Goal: Transaction & Acquisition: Purchase product/service

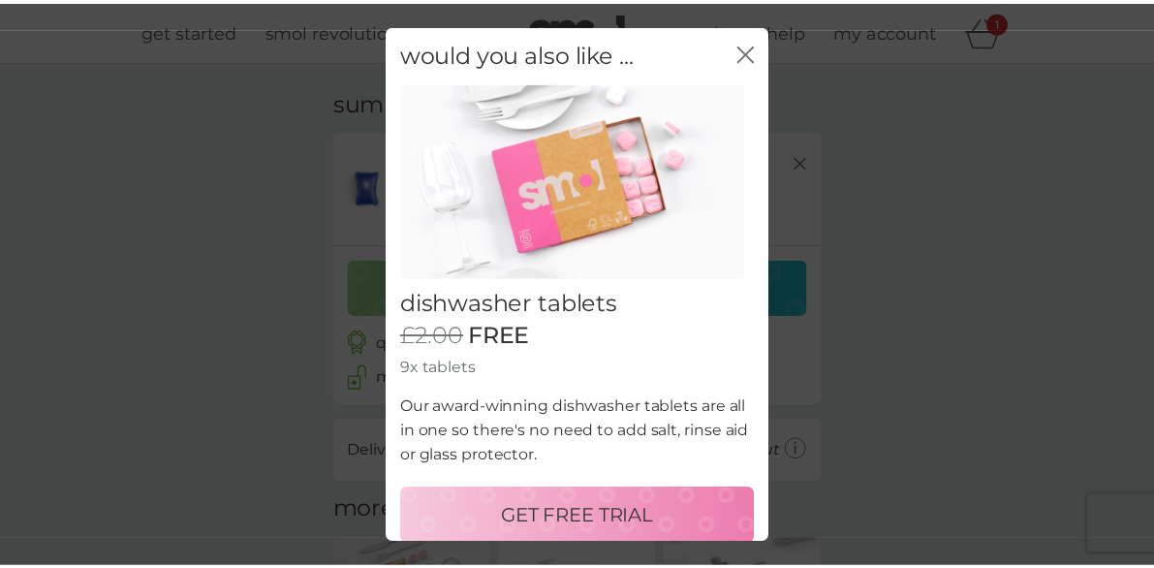
scroll to position [12, 0]
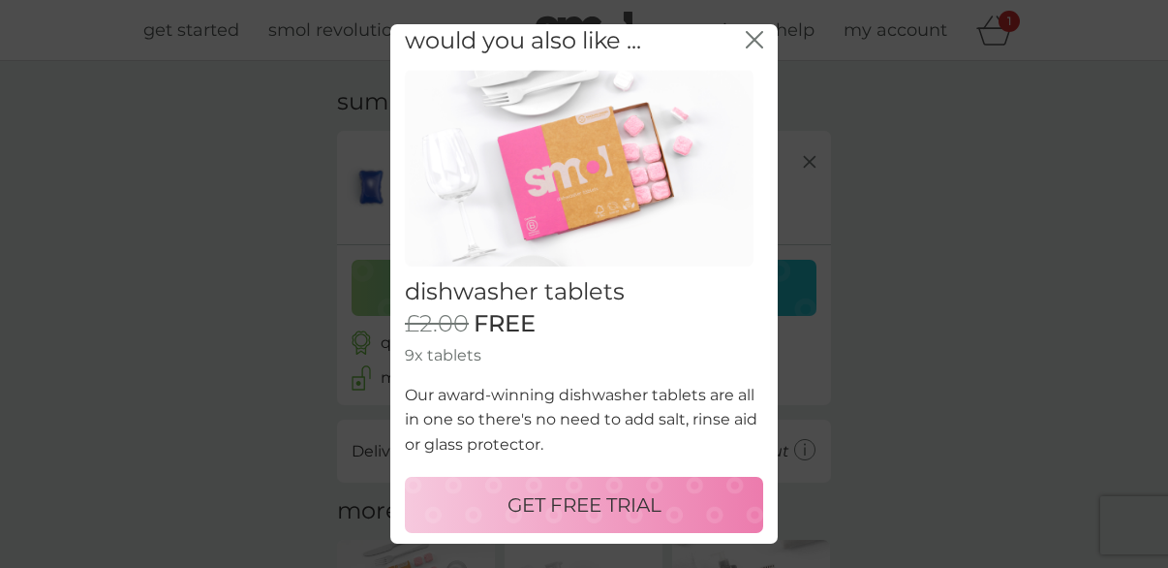
click at [608, 497] on p "GET FREE TRIAL" at bounding box center [585, 504] width 154 height 31
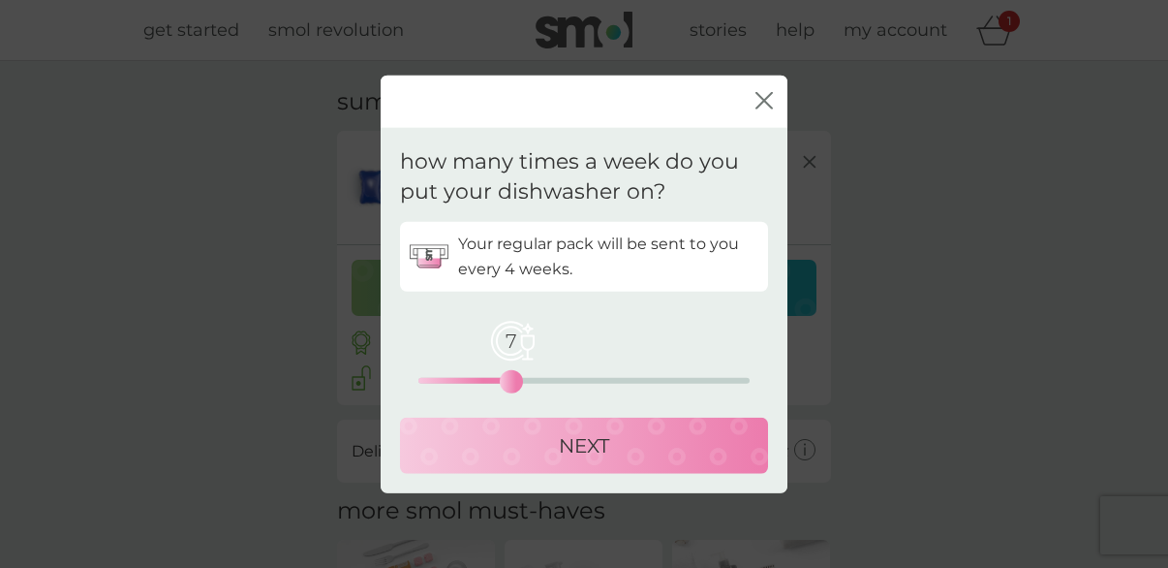
drag, startPoint x: 419, startPoint y: 382, endPoint x: 514, endPoint y: 370, distance: 95.6
click at [514, 377] on div "7" at bounding box center [512, 381] width 8 height 8
click at [581, 439] on p "NEXT" at bounding box center [584, 444] width 50 height 31
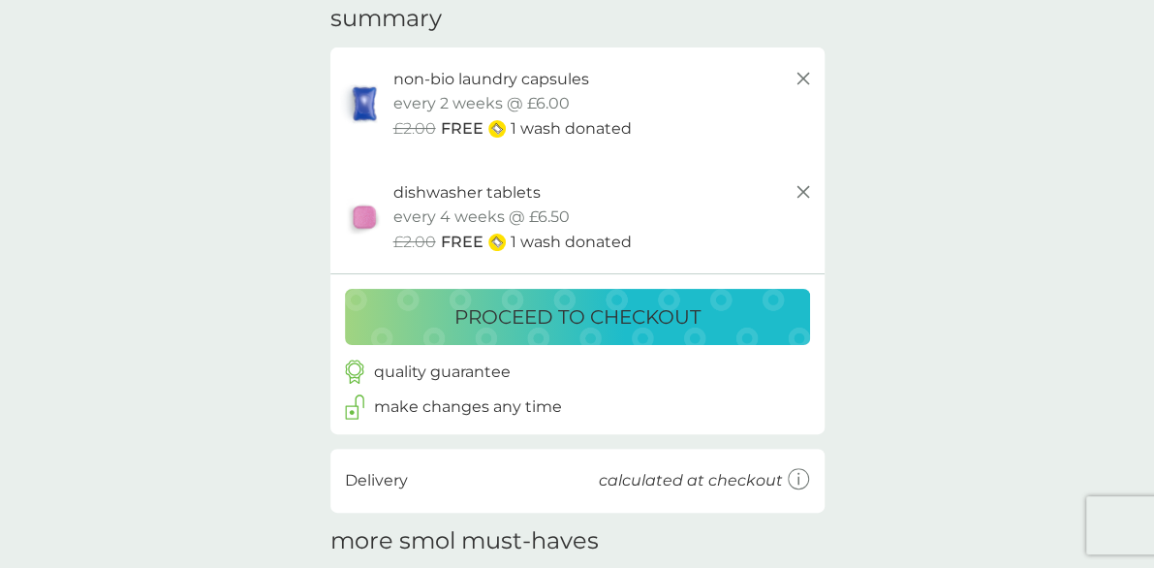
scroll to position [81, 0]
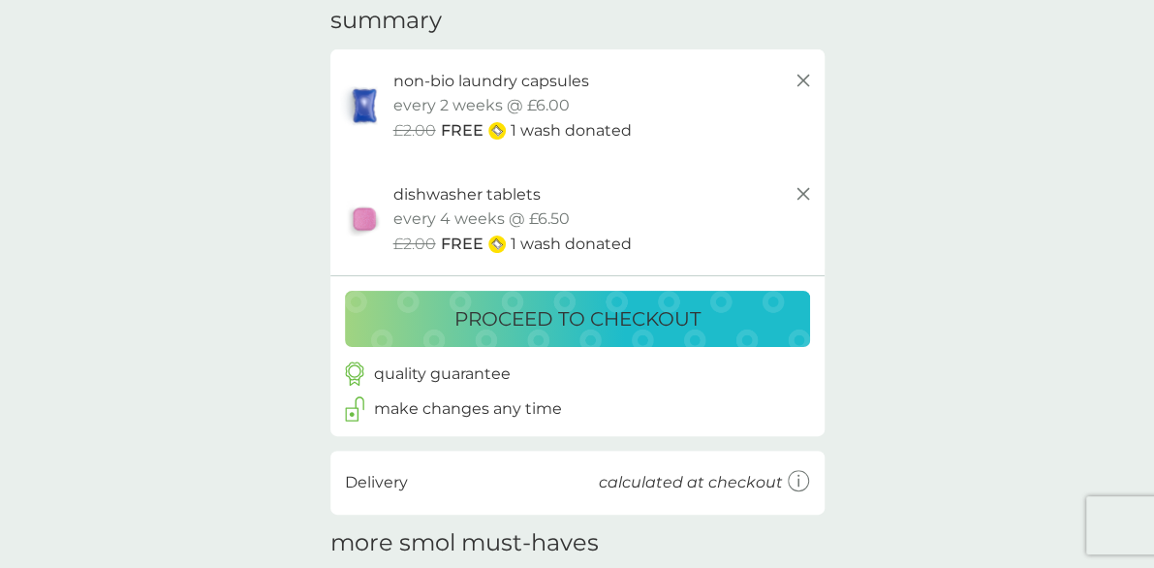
click at [649, 325] on p "proceed to checkout" at bounding box center [577, 318] width 246 height 31
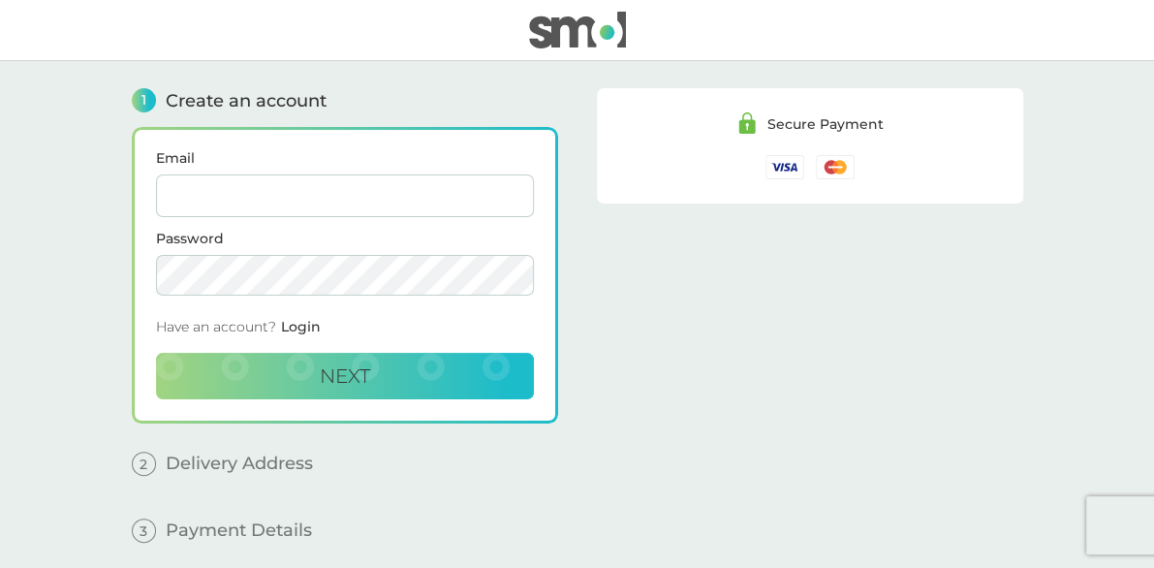
click at [253, 197] on input "Email" at bounding box center [345, 195] width 378 height 43
type input "griffinwjc@outlook.com"
click at [376, 367] on button "Next" at bounding box center [345, 376] width 378 height 46
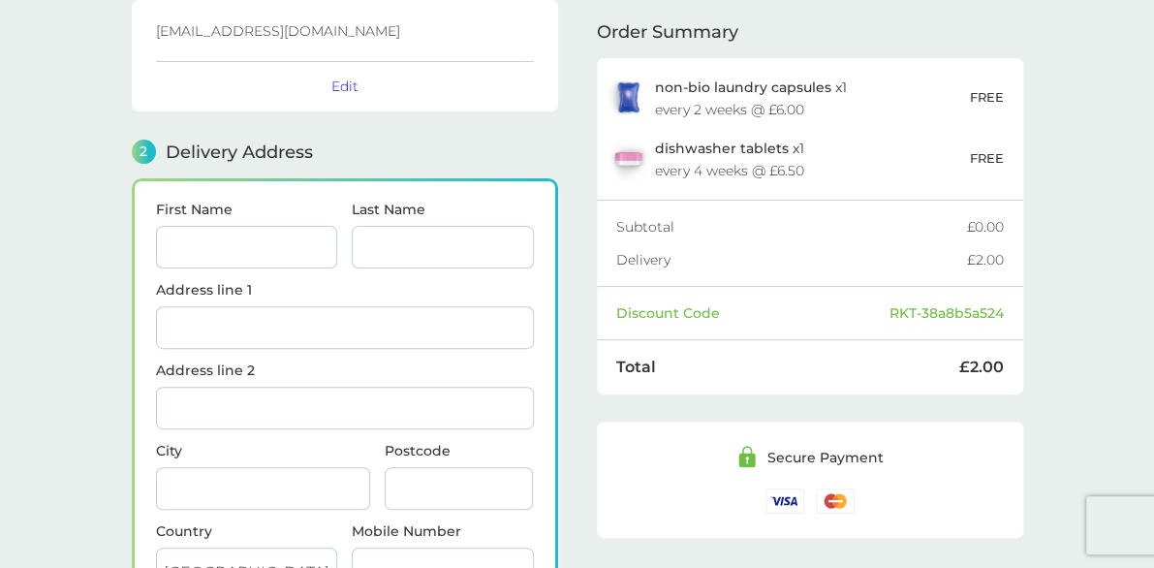
scroll to position [236, 0]
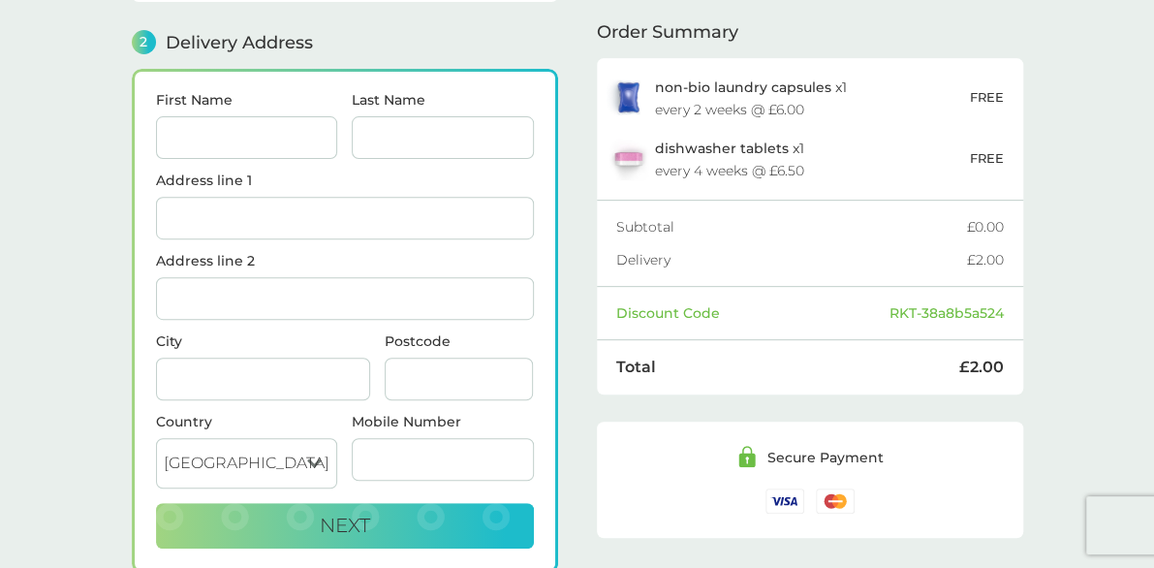
click at [294, 141] on input "First Name" at bounding box center [247, 137] width 182 height 43
type input "WJ"
type input "Griffin"
type input "86 oldhouse road"
type input "Hemel Hempstead"
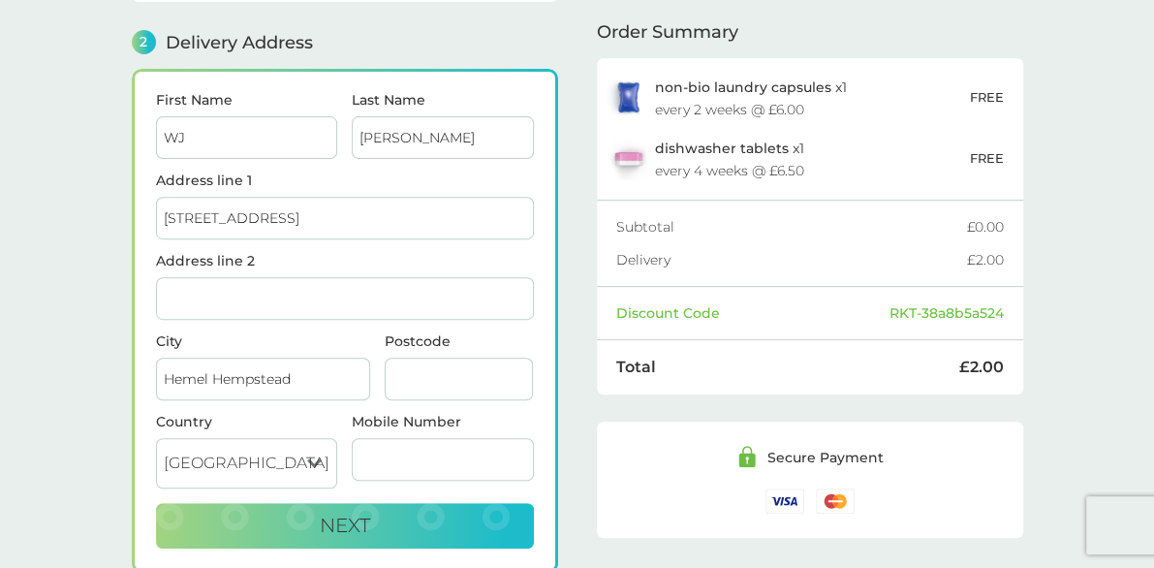
type input "HP2 4EH"
type input "07928673666"
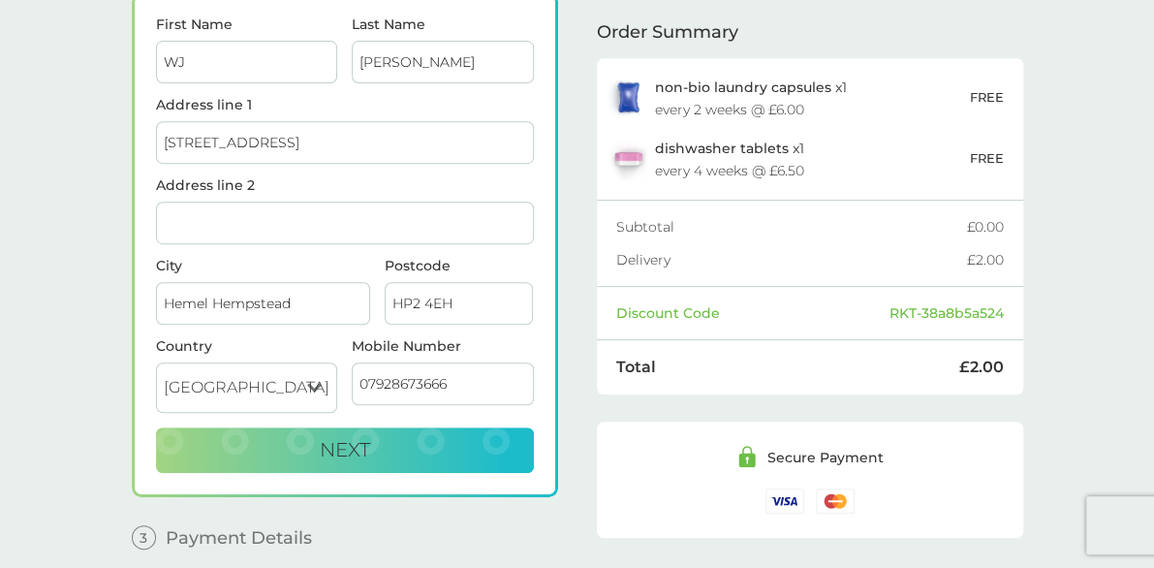
scroll to position [384, 0]
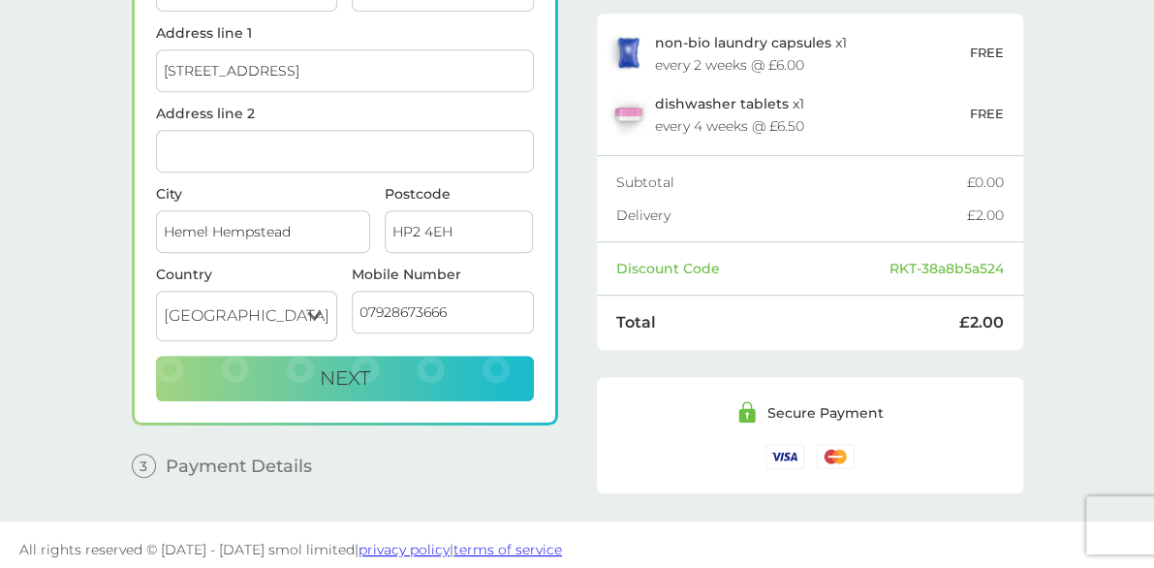
click at [328, 79] on input "86 oldhouse road" at bounding box center [345, 70] width 378 height 43
click at [485, 148] on input "86 Oldhouse Road, Hemel Hempstead, HP2 4EH" at bounding box center [345, 151] width 378 height 43
type input "8"
type input "Adeyfield"
click at [92, 343] on main "1 Create an account griffinwjc@outlook.com Edit 2 Delivery Address First Name W…" at bounding box center [577, 99] width 1154 height 844
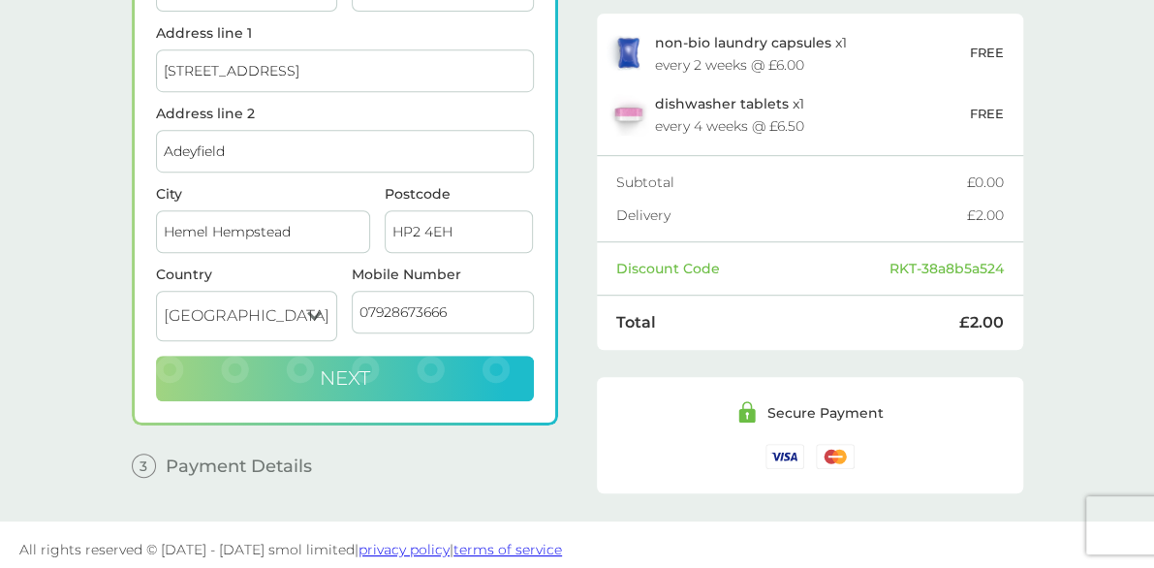
click at [358, 366] on span "Next" at bounding box center [345, 377] width 50 height 23
checkbox input "true"
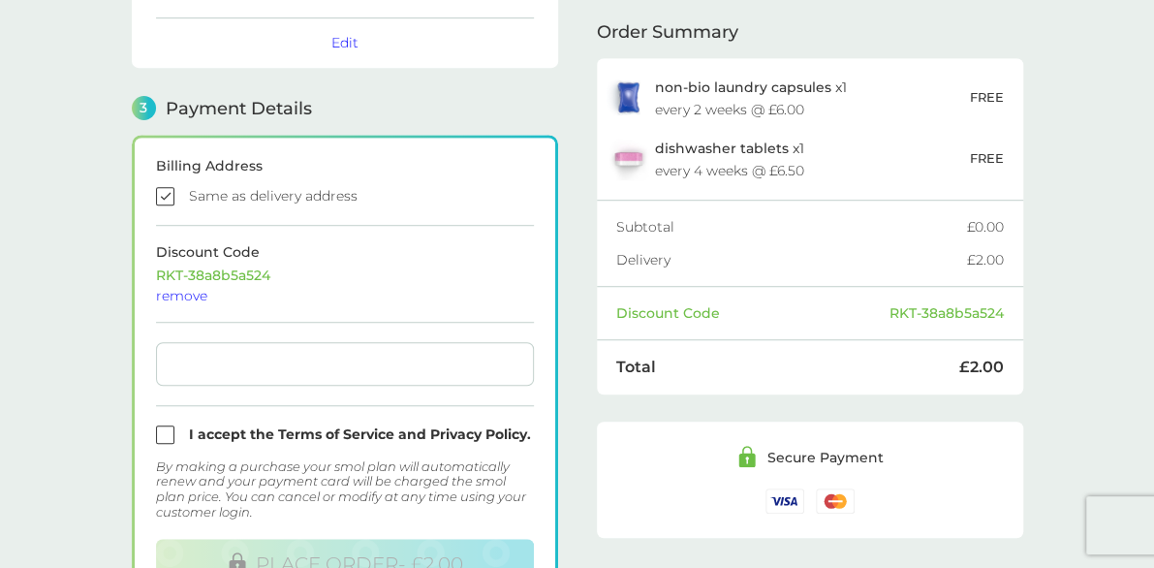
scroll to position [506, 0]
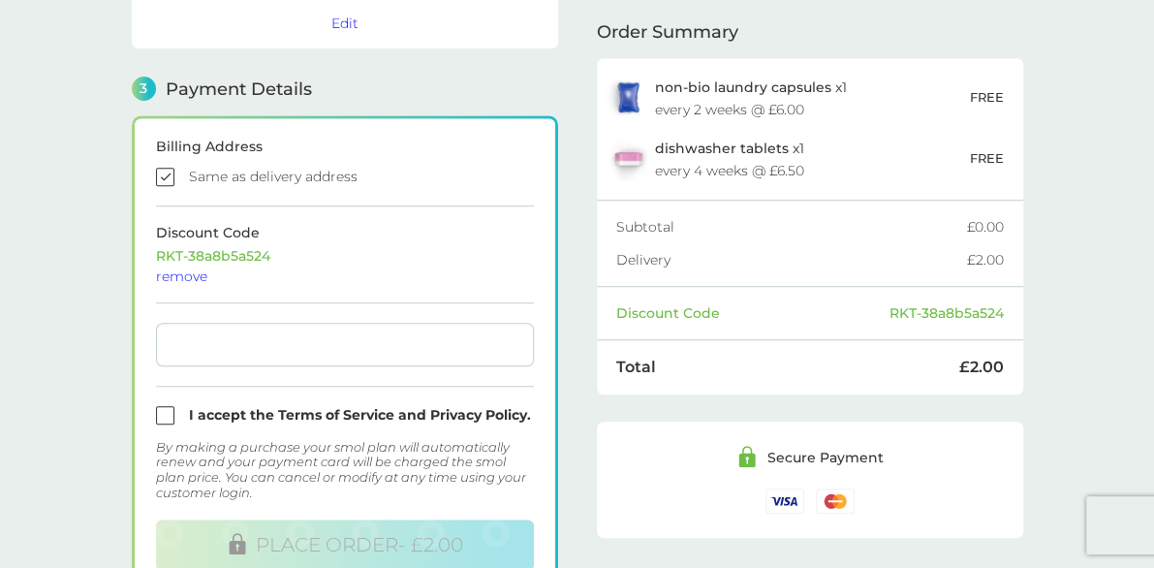
click at [160, 407] on input "checkbox" at bounding box center [345, 415] width 378 height 18
checkbox input "true"
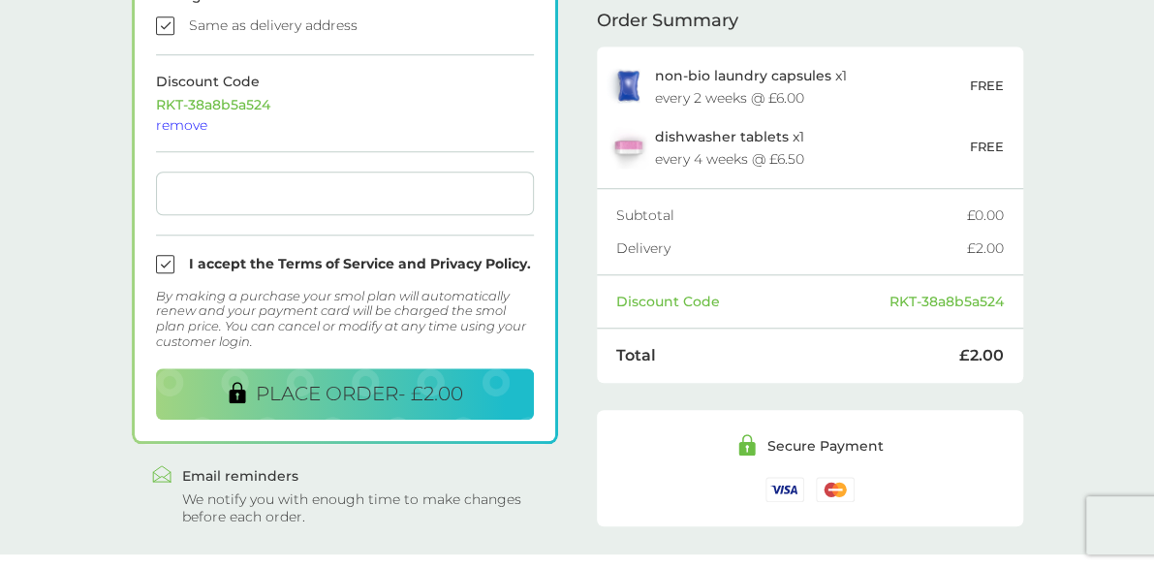
scroll to position [695, 0]
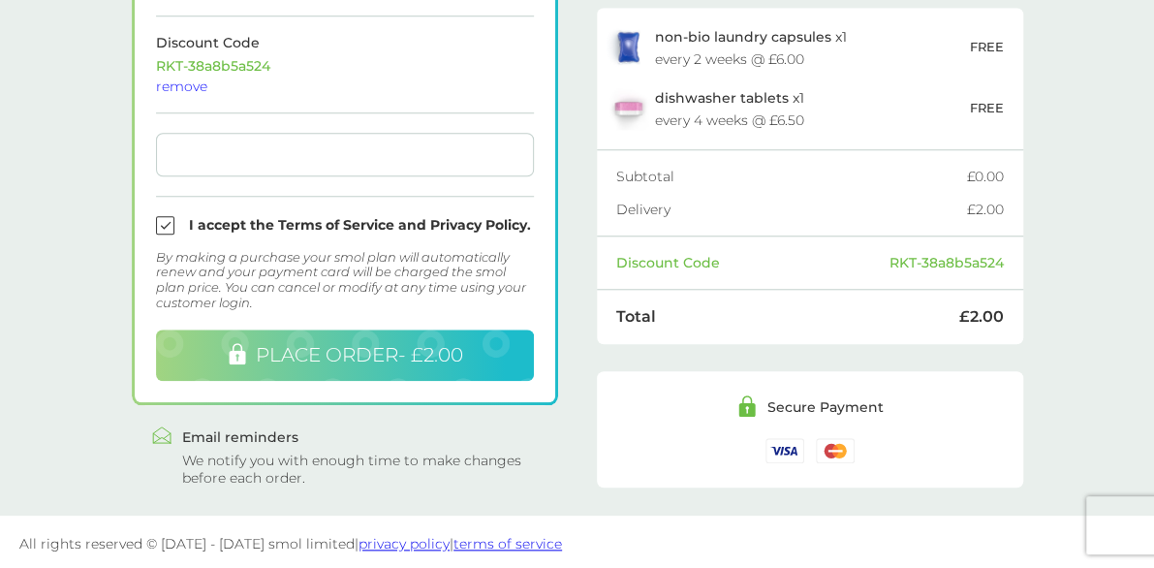
click at [492, 338] on button "PLACE ORDER - £2.00" at bounding box center [345, 354] width 378 height 51
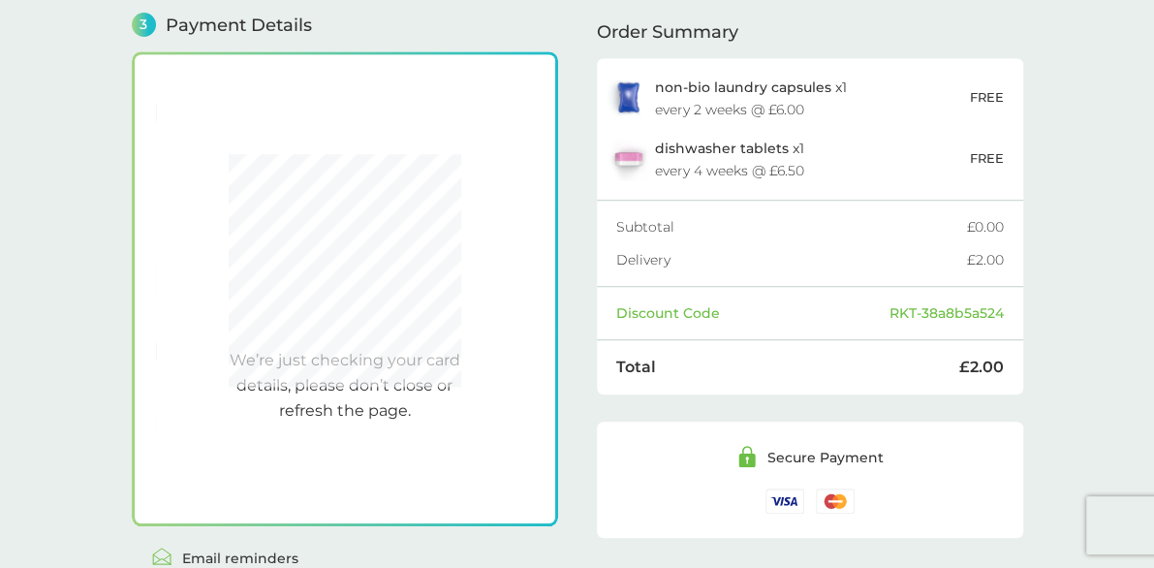
scroll to position [550, 0]
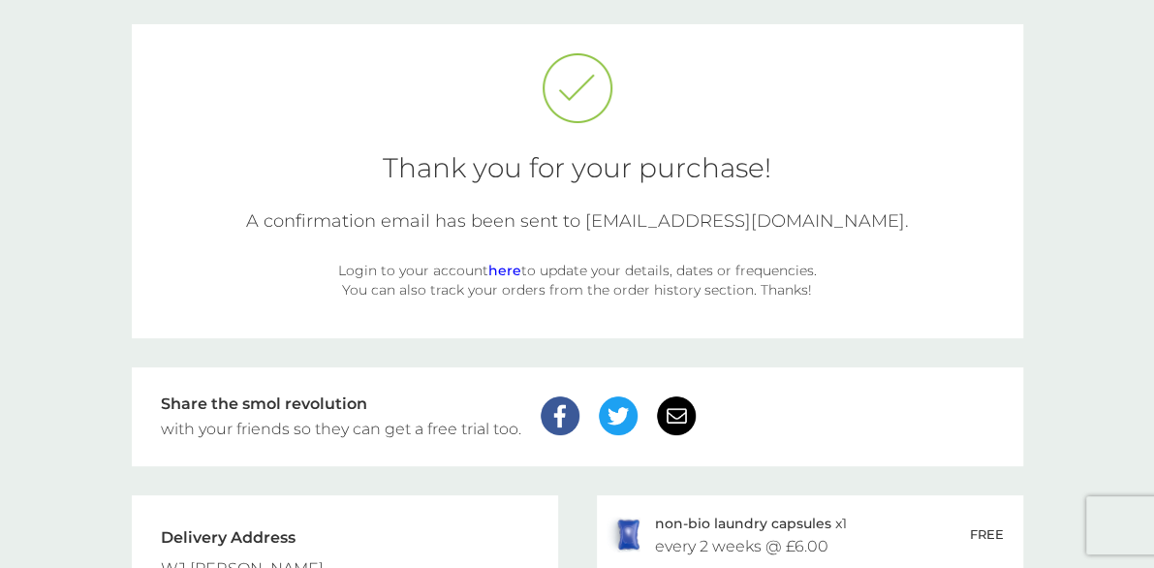
scroll to position [62, 0]
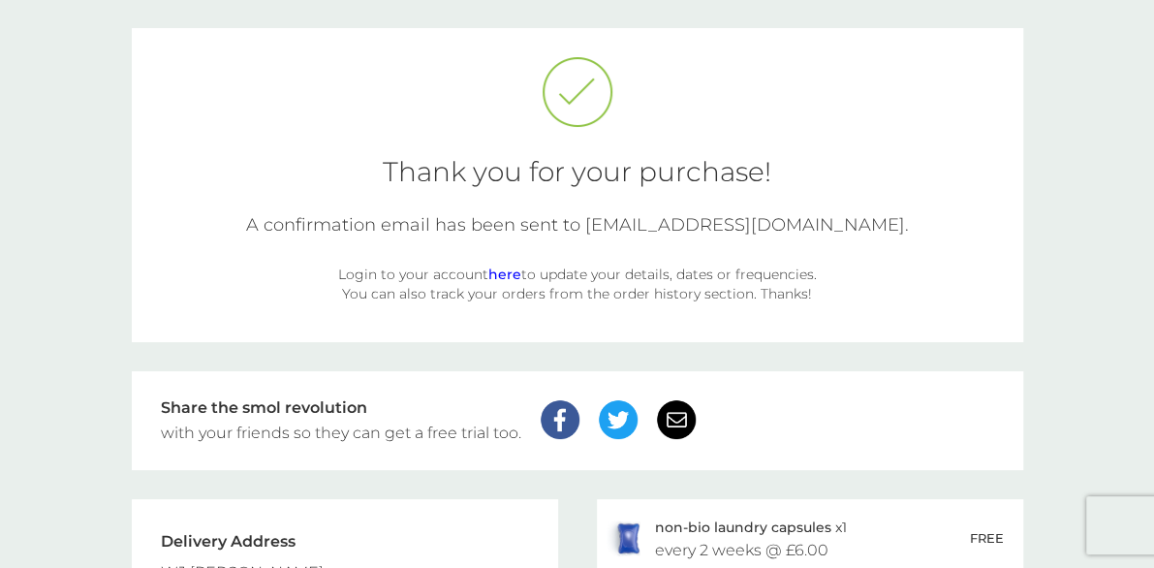
click at [509, 265] on link "here" at bounding box center [504, 273] width 33 height 17
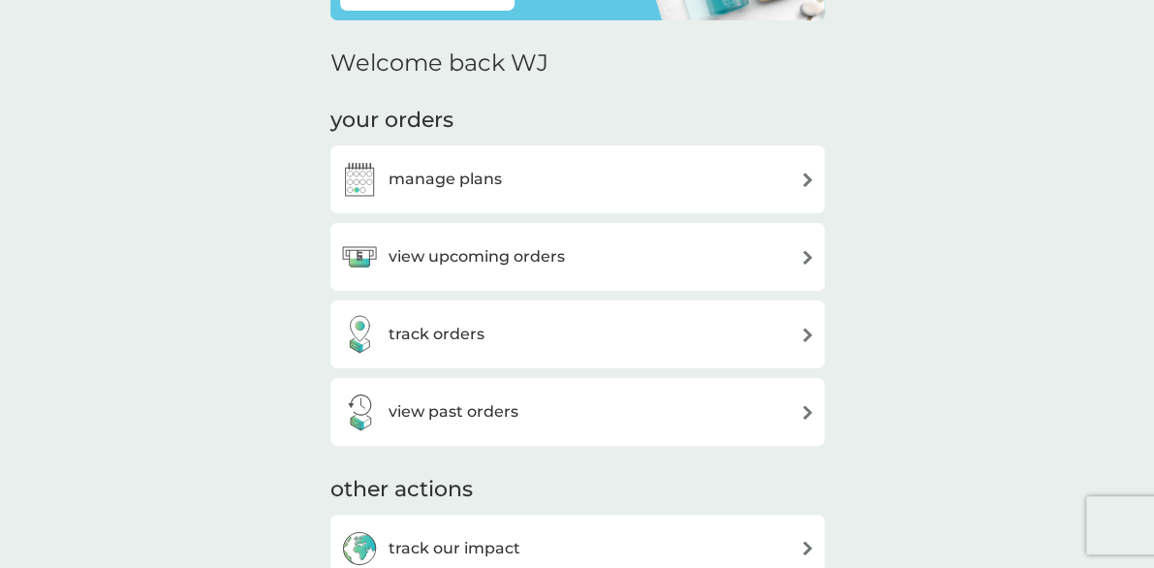
scroll to position [181, 0]
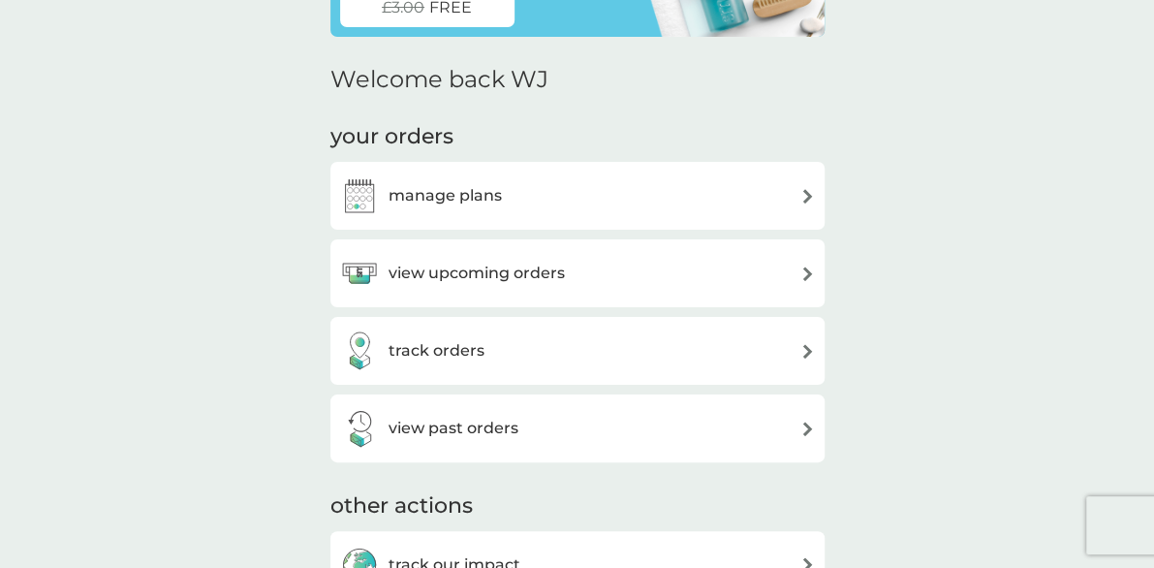
click at [806, 190] on img at bounding box center [807, 196] width 15 height 15
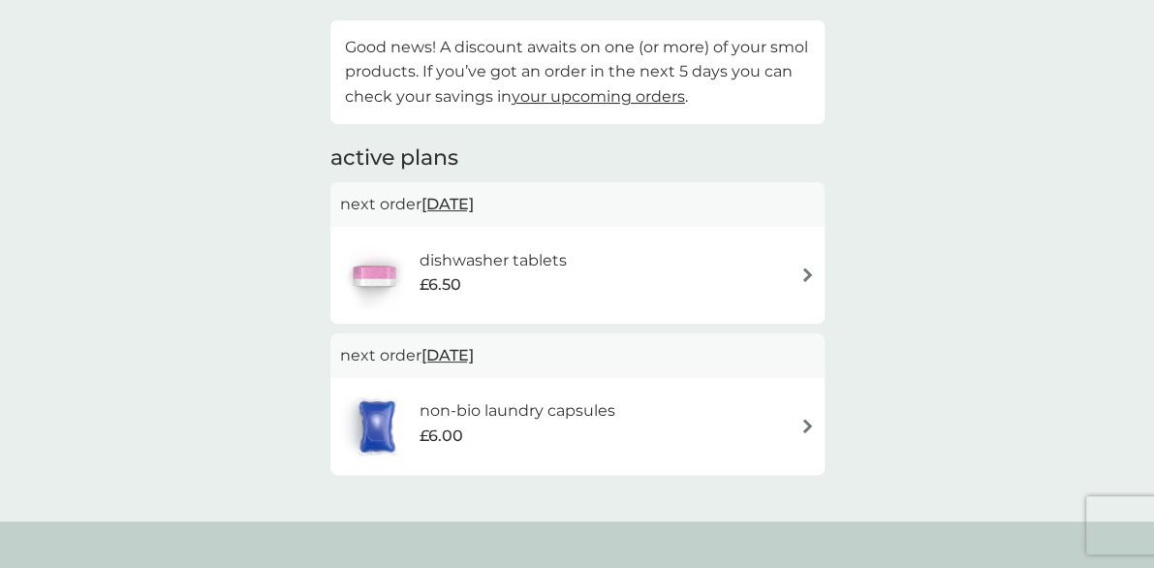
scroll to position [102, 0]
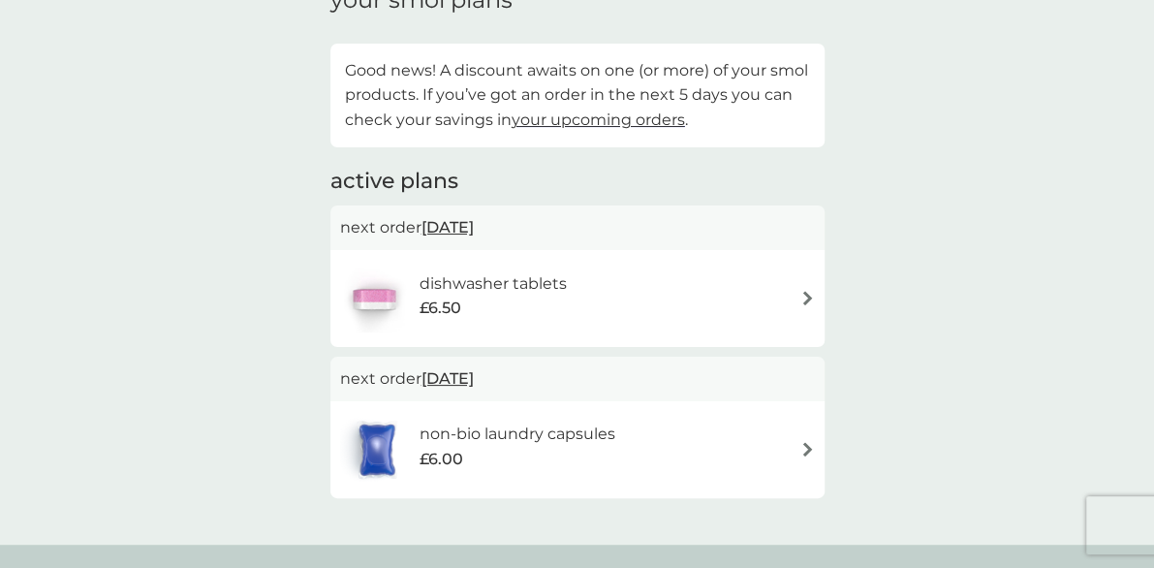
click at [804, 297] on img at bounding box center [807, 298] width 15 height 15
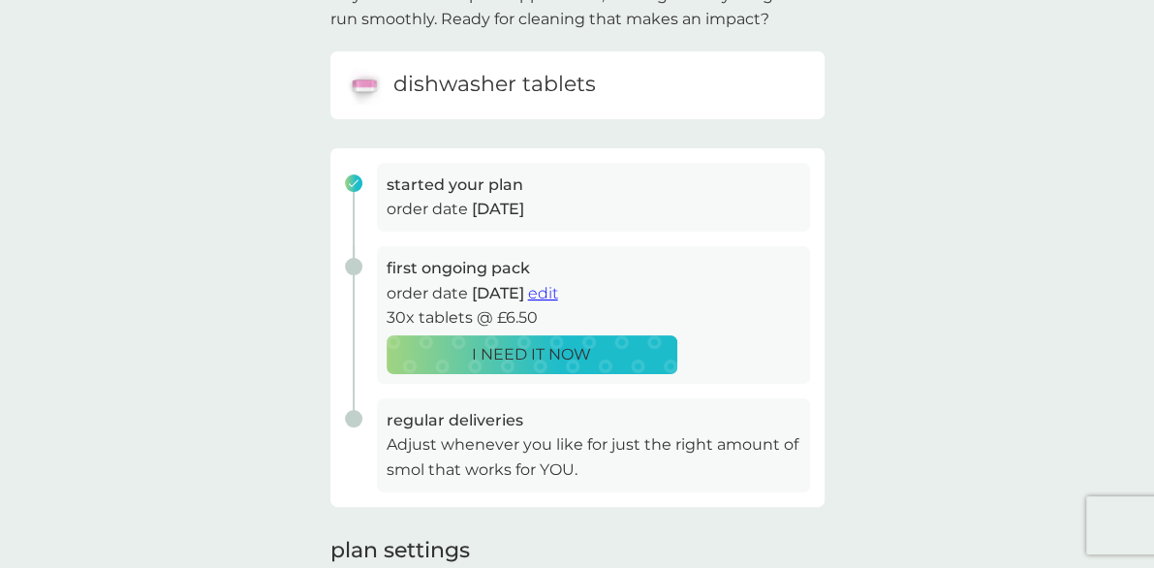
scroll to position [143, 0]
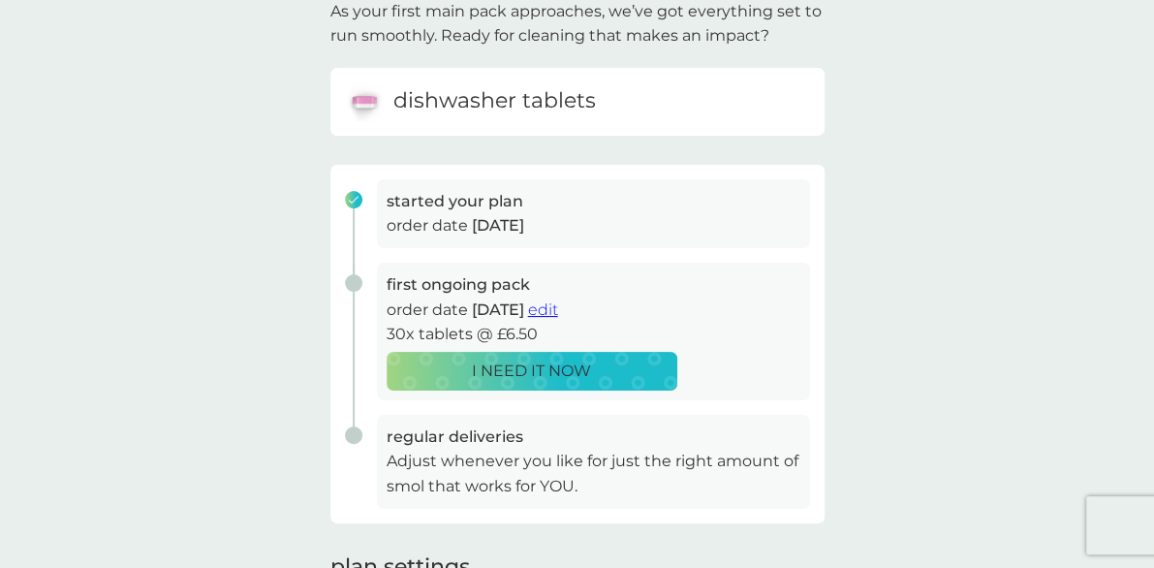
click at [558, 304] on span "edit" at bounding box center [543, 309] width 30 height 18
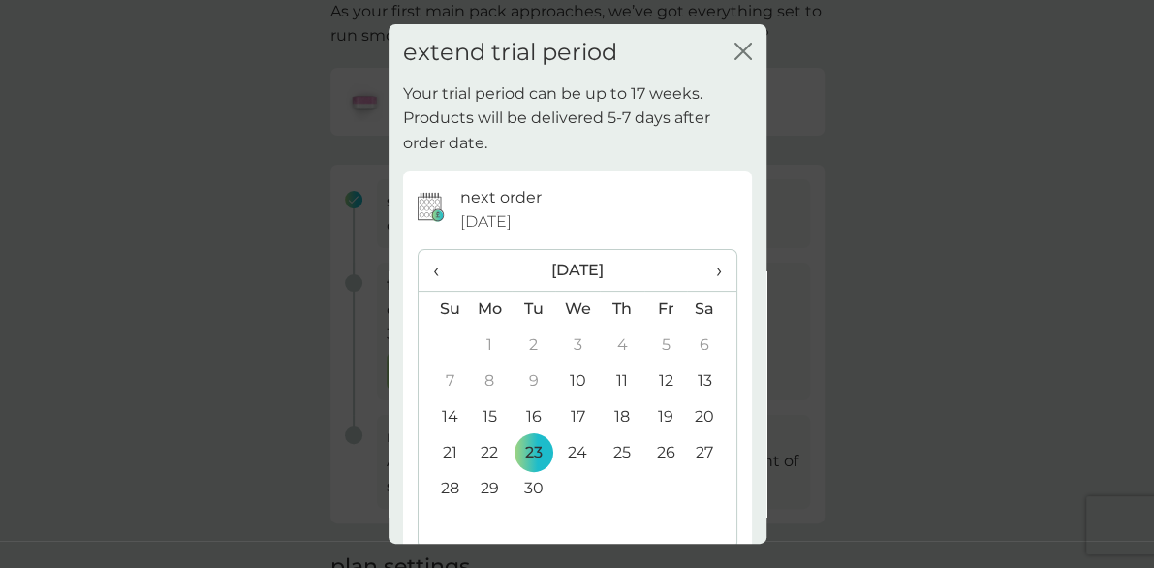
click at [687, 448] on td "27" at bounding box center [711, 453] width 48 height 36
click at [538, 447] on td "23" at bounding box center [533, 453] width 44 height 36
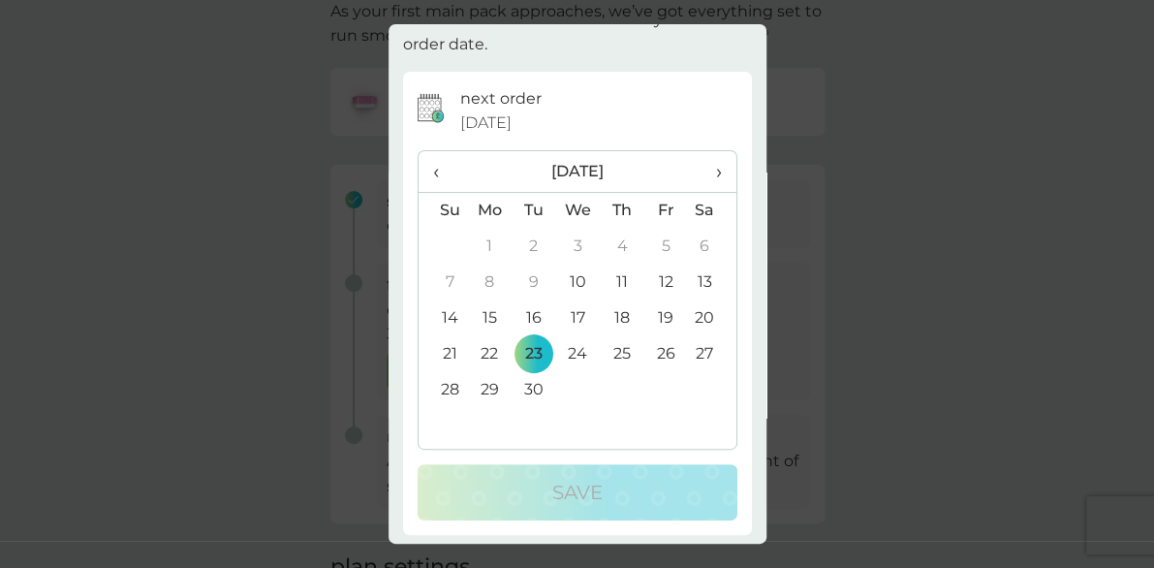
scroll to position [103, 0]
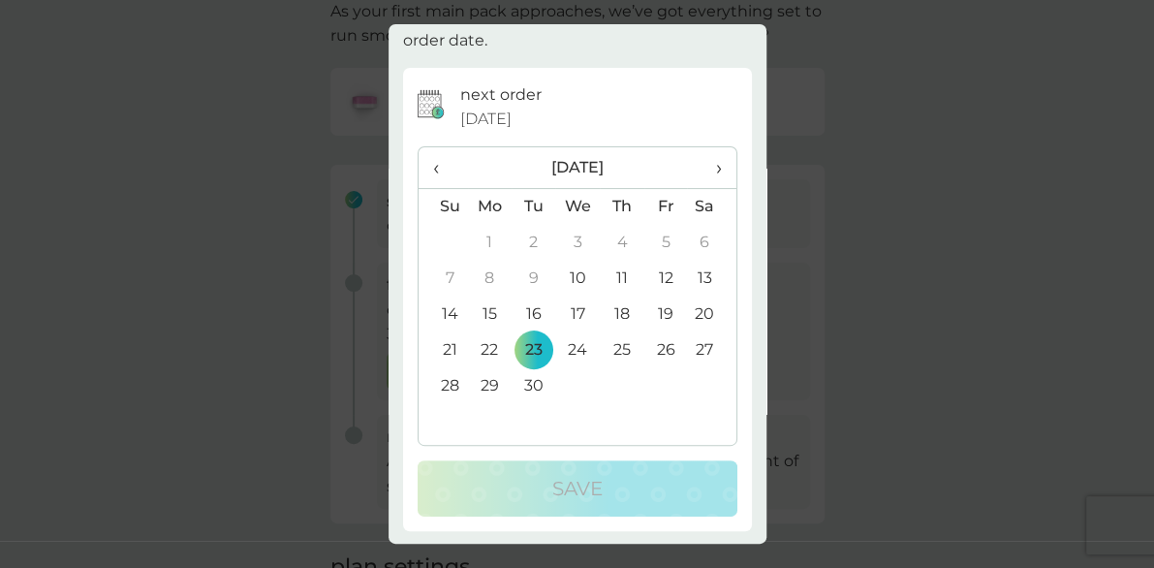
click at [687, 346] on td "27" at bounding box center [711, 350] width 48 height 36
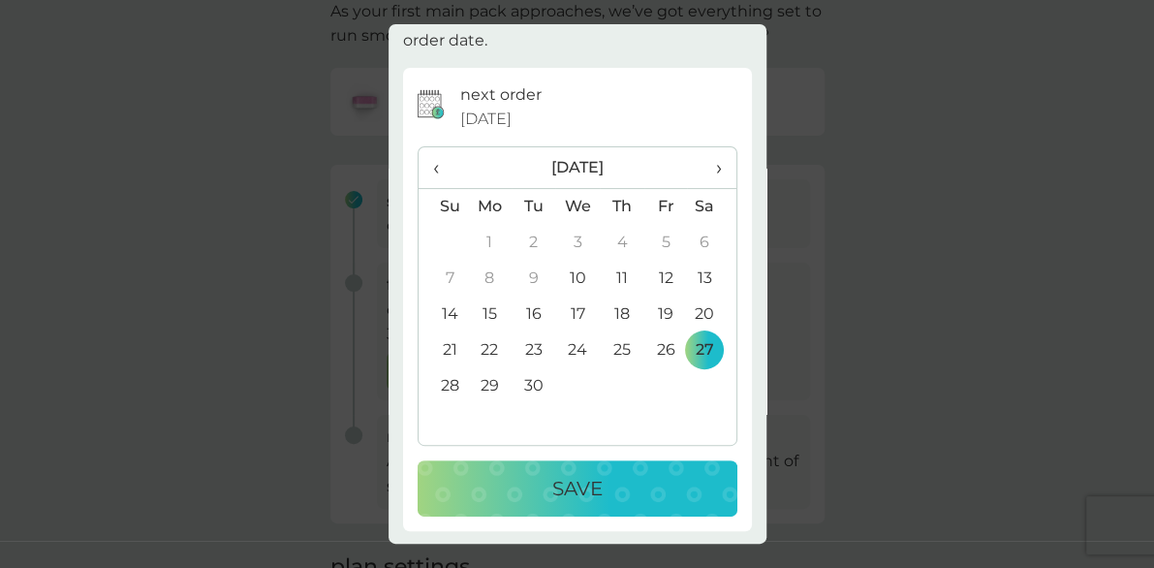
click at [617, 473] on div "Save" at bounding box center [577, 488] width 281 height 31
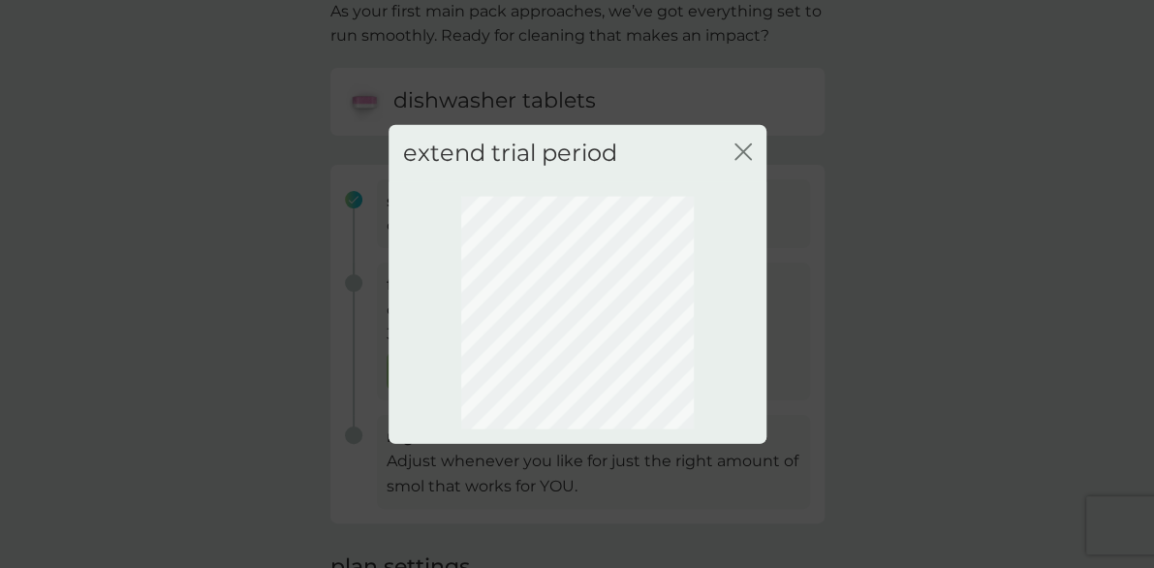
scroll to position [0, 0]
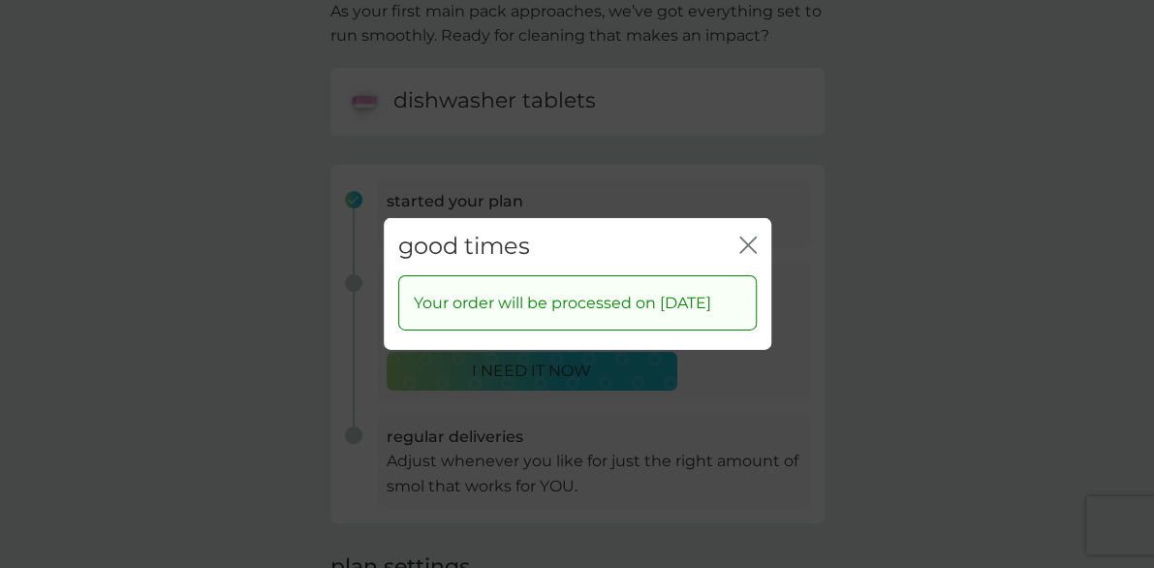
click at [749, 237] on icon "close" at bounding box center [752, 244] width 8 height 15
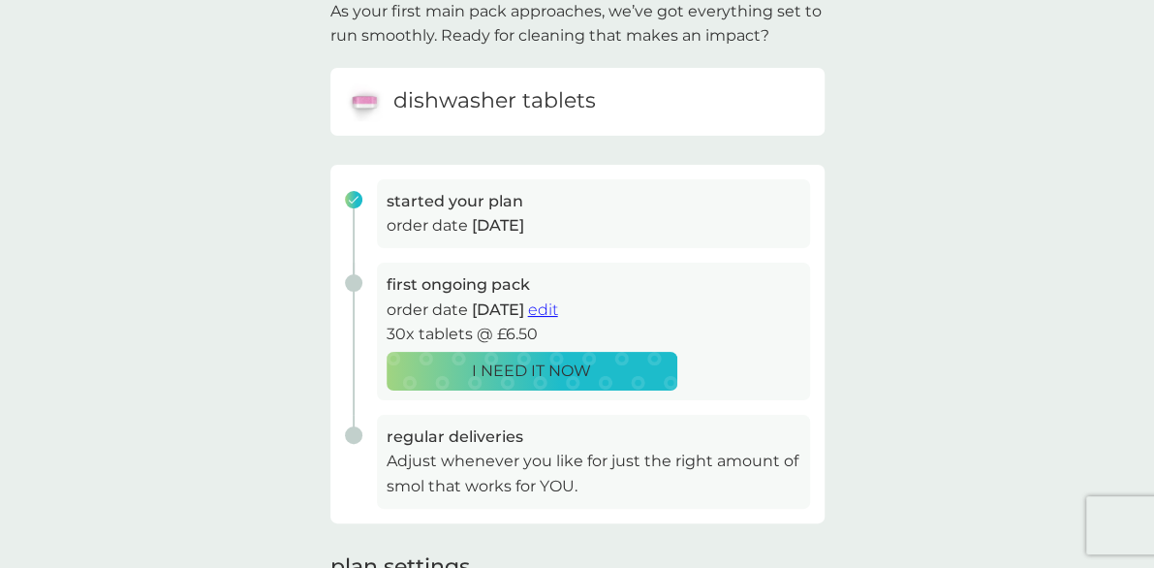
click at [558, 303] on span "edit" at bounding box center [543, 309] width 30 height 18
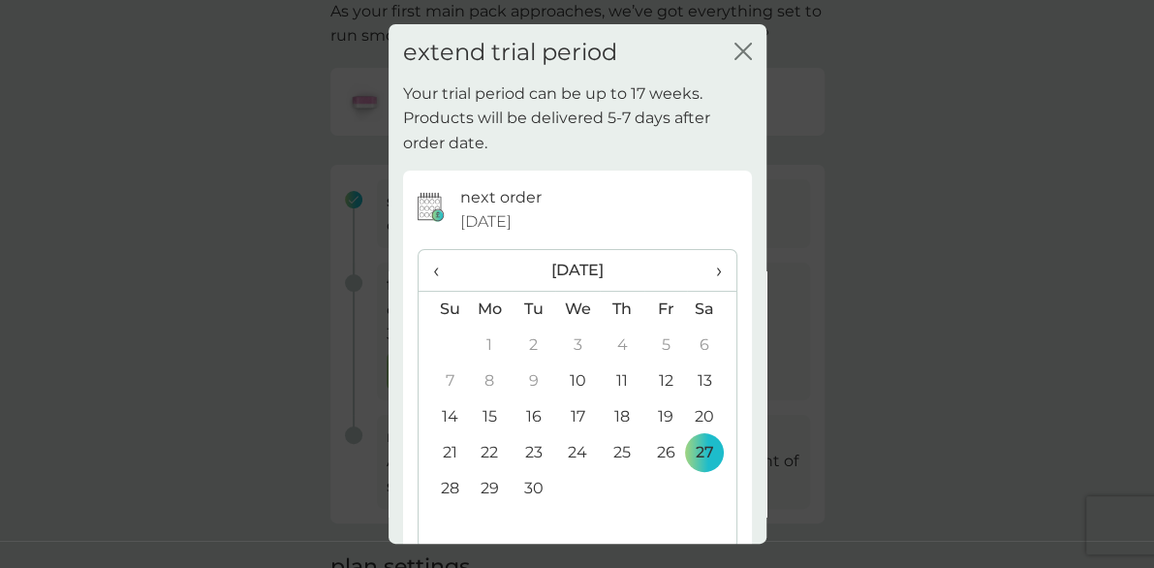
click at [687, 412] on td "20" at bounding box center [711, 417] width 48 height 36
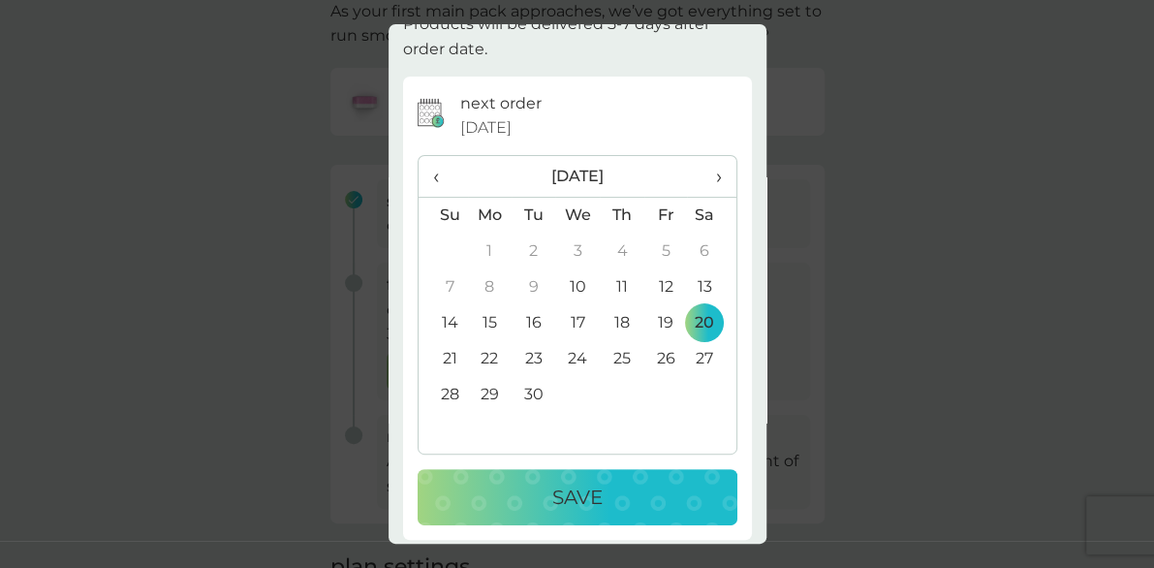
scroll to position [103, 0]
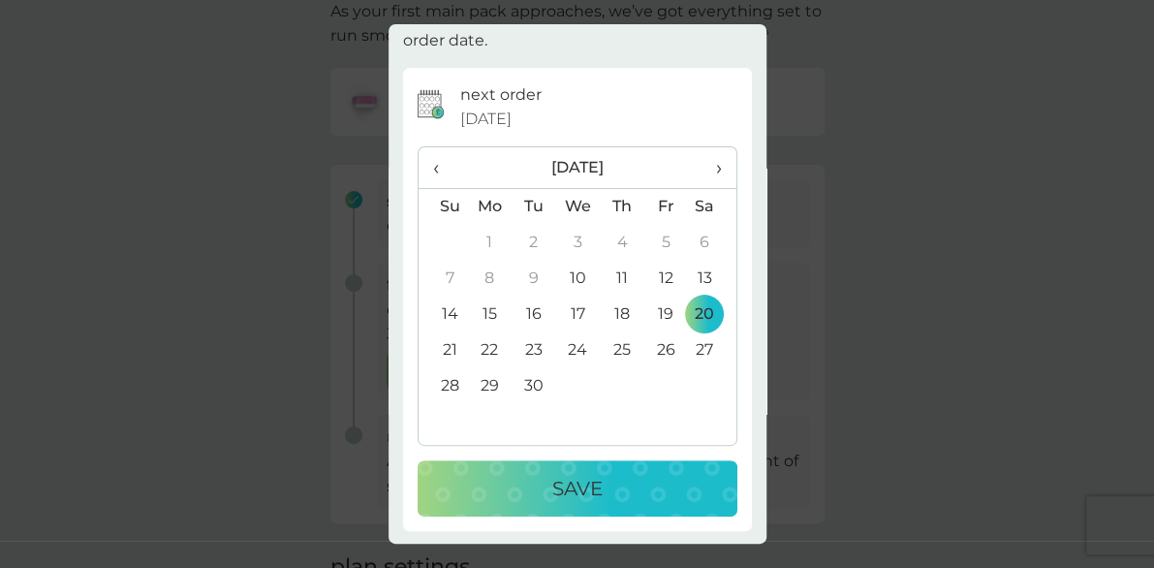
click at [528, 348] on td "23" at bounding box center [533, 350] width 44 height 36
click at [690, 315] on td "20" at bounding box center [711, 314] width 48 height 36
click at [534, 341] on td "23" at bounding box center [533, 350] width 44 height 36
click at [570, 474] on p "Save" at bounding box center [577, 488] width 50 height 31
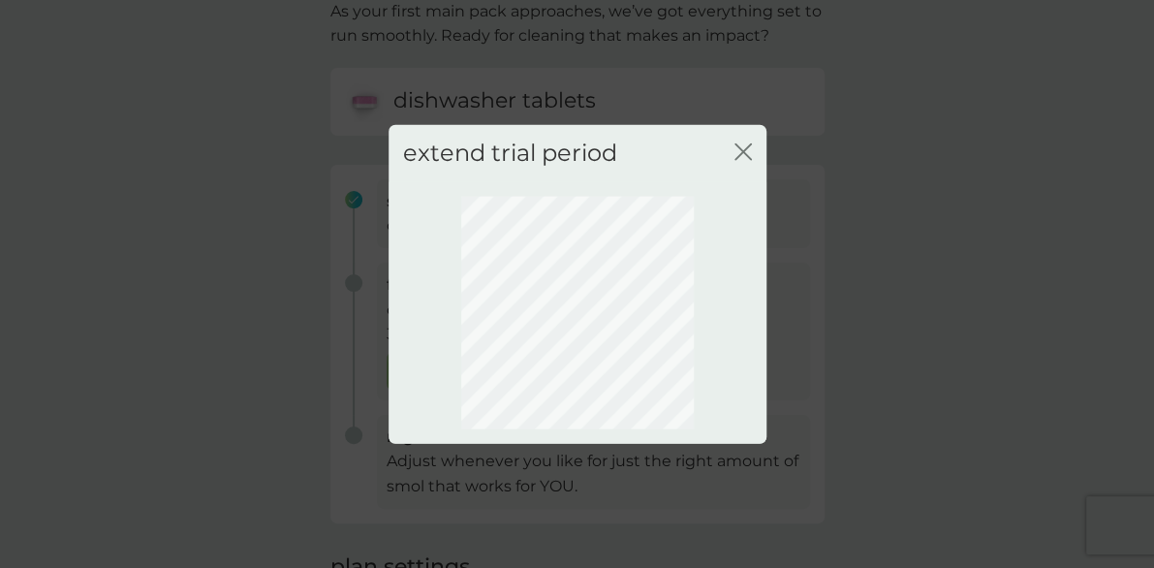
scroll to position [0, 0]
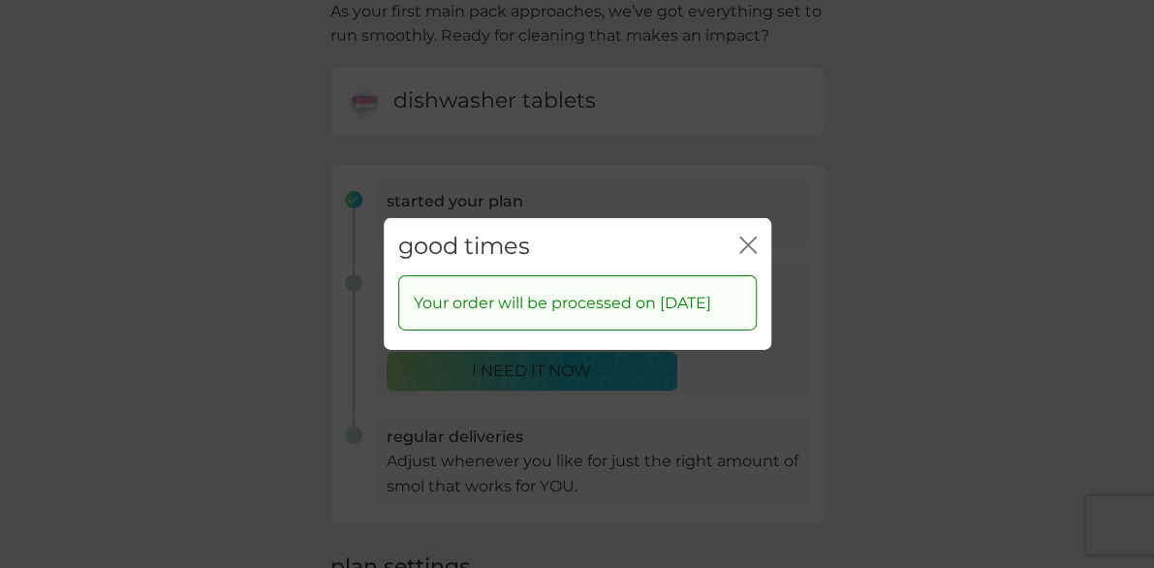
click at [747, 237] on icon "close" at bounding box center [747, 244] width 17 height 17
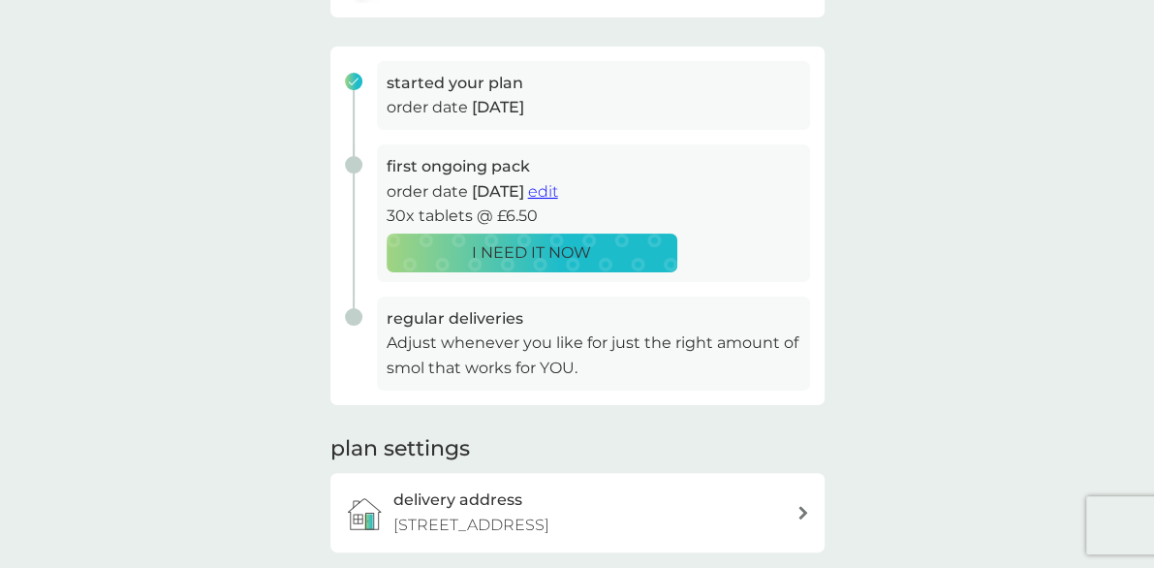
scroll to position [275, 0]
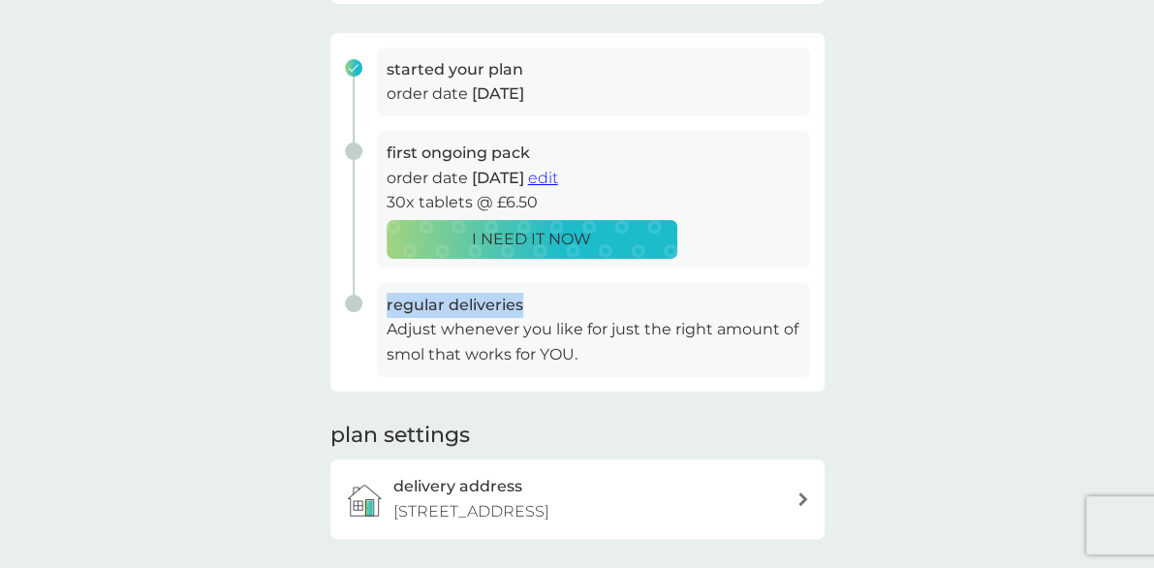
drag, startPoint x: 651, startPoint y: 289, endPoint x: 632, endPoint y: 233, distance: 58.2
click at [632, 233] on div "started your plan order date 9 Sep 2025 first ongoing pack order date 23 Sep 20…" at bounding box center [577, 212] width 494 height 358
click at [632, 233] on div "I NEED IT NOW" at bounding box center [531, 239] width 265 height 25
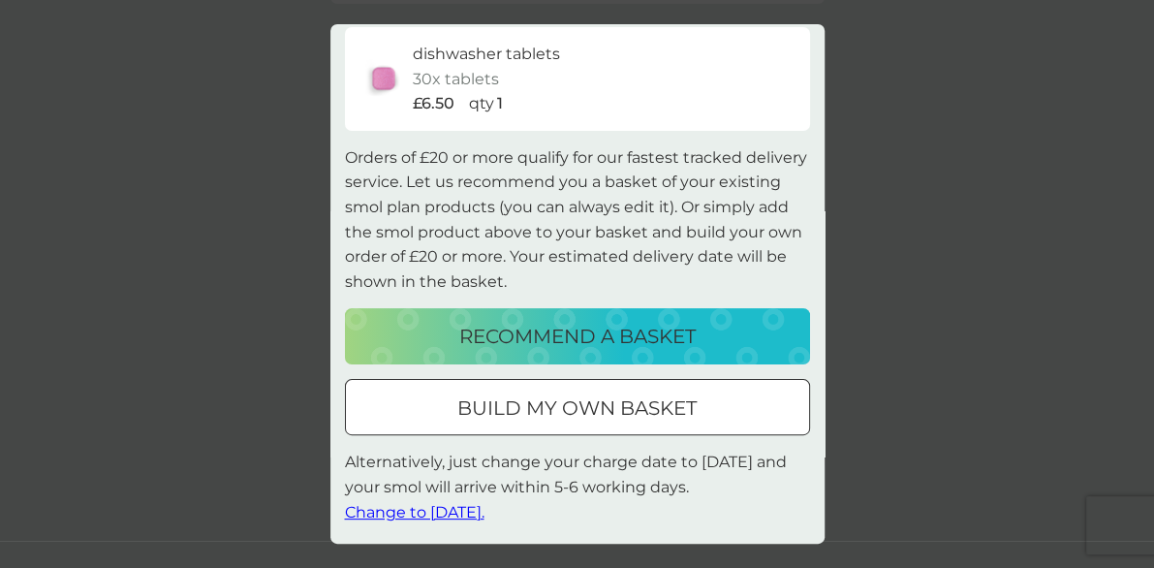
scroll to position [0, 0]
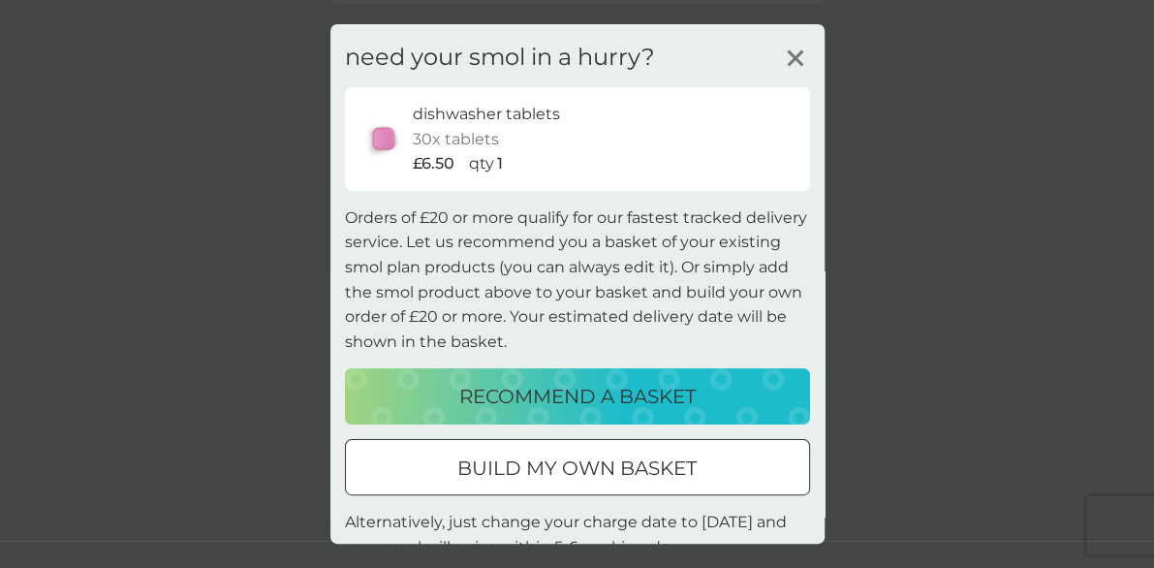
click at [781, 51] on icon at bounding box center [795, 58] width 29 height 29
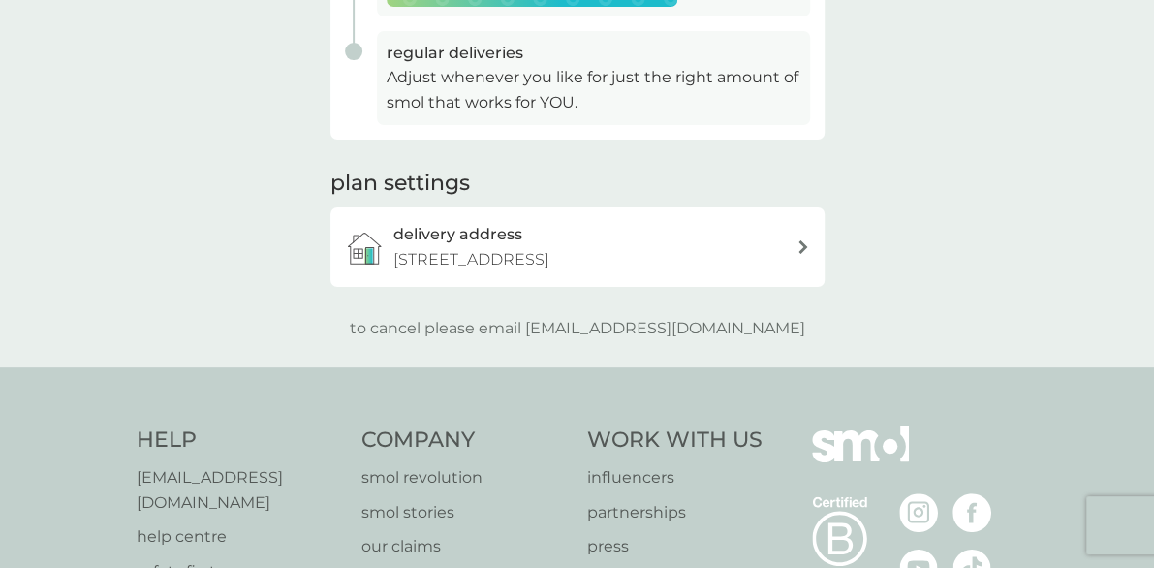
scroll to position [531, 0]
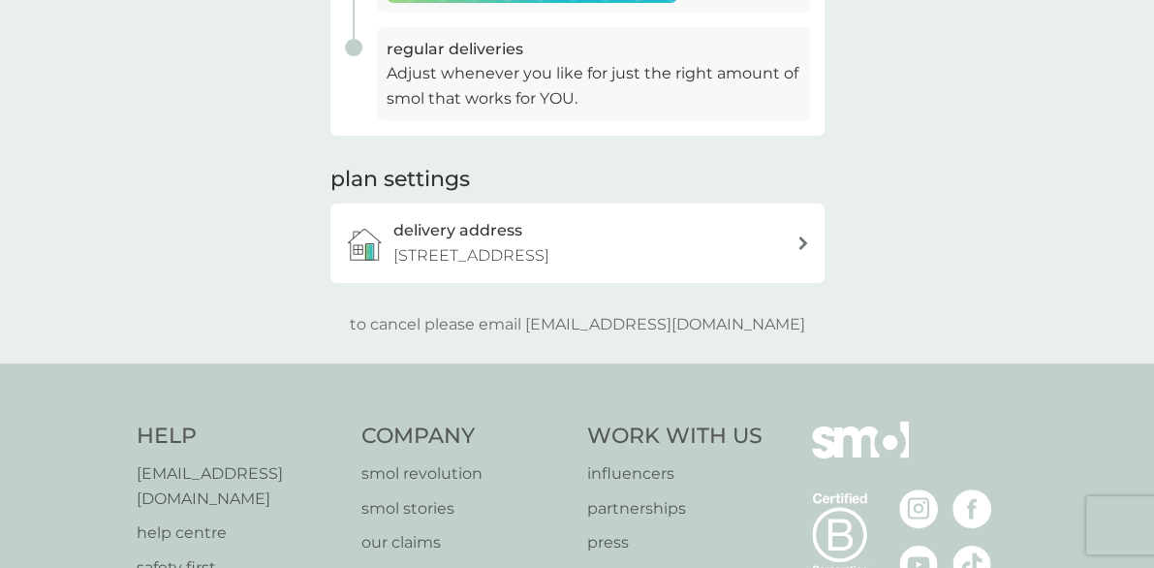
click at [803, 250] on icon at bounding box center [802, 243] width 9 height 14
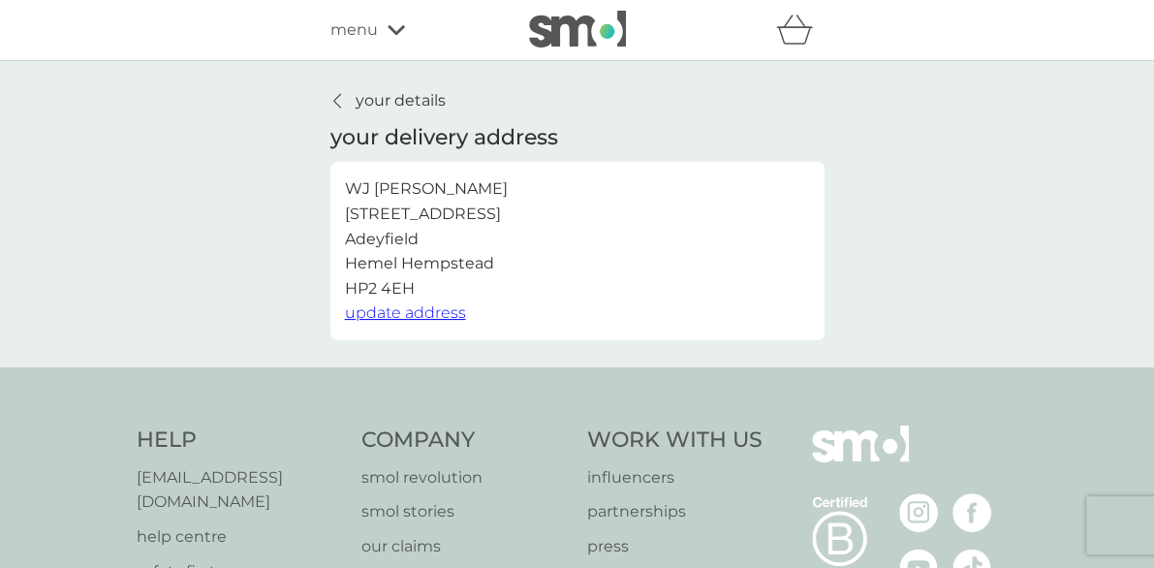
click at [347, 98] on link "your details" at bounding box center [387, 100] width 115 height 25
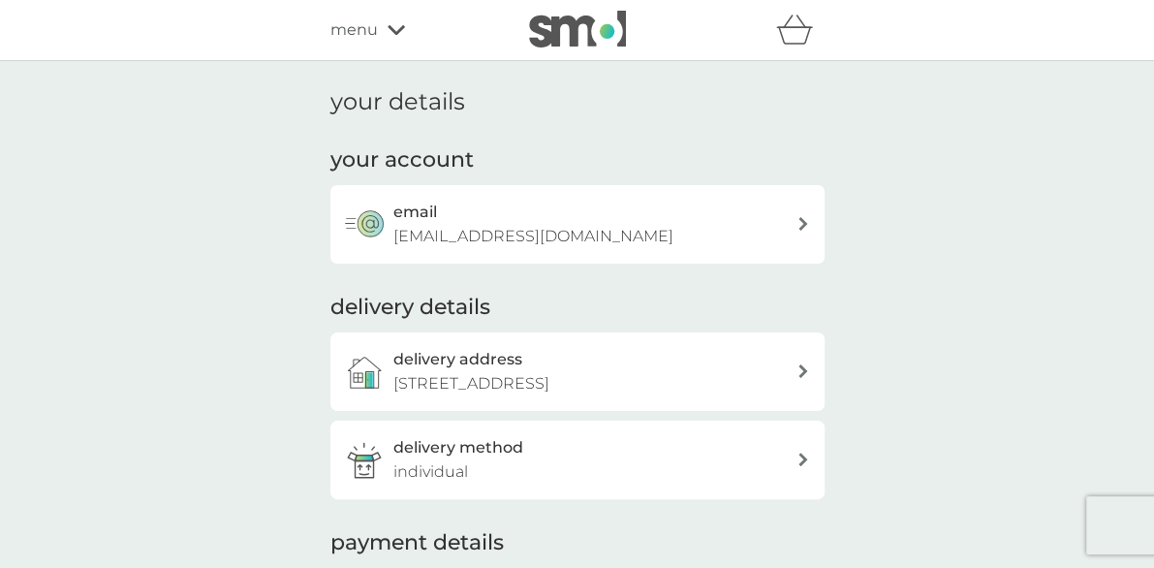
click at [399, 34] on icon at bounding box center [395, 30] width 17 height 12
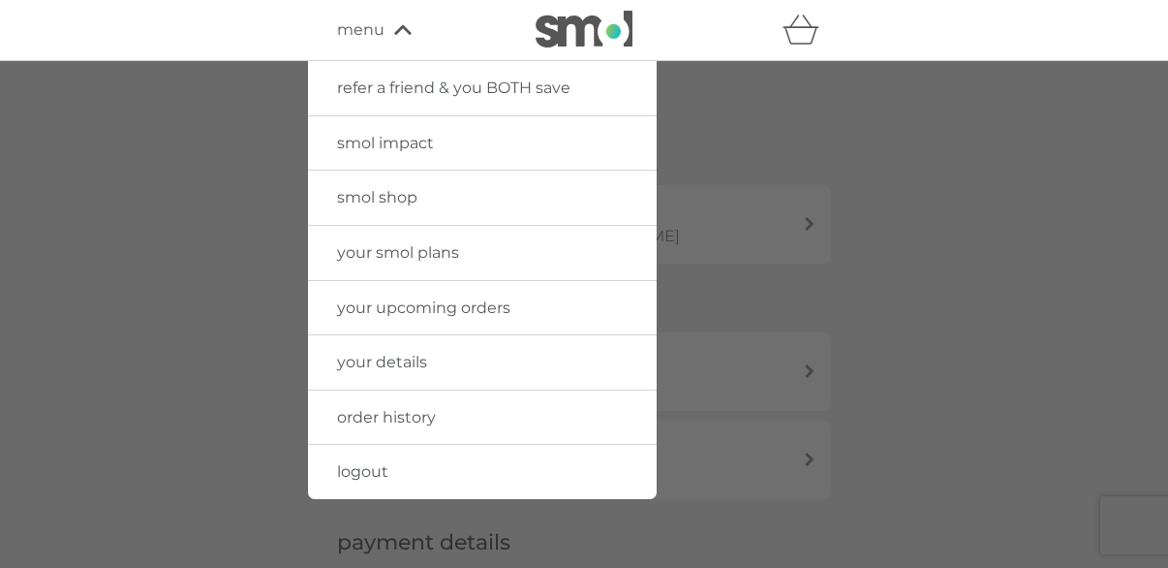
click at [369, 458] on link "logout" at bounding box center [482, 472] width 349 height 54
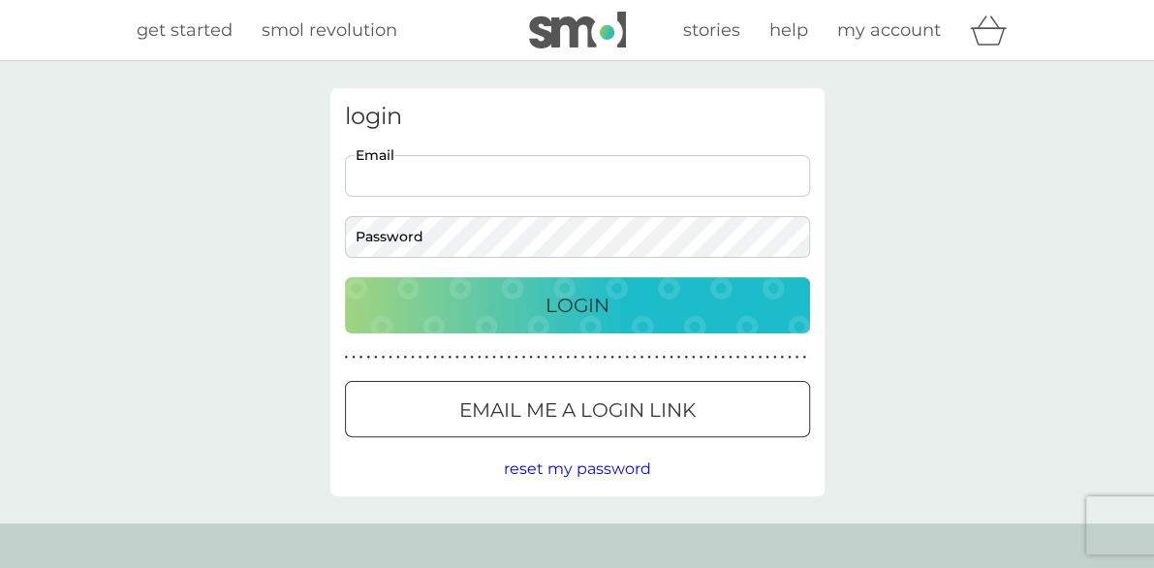
click at [446, 175] on input "Email" at bounding box center [577, 176] width 465 height 42
type input "griffinwjc@outlook.com"
click at [525, 166] on input "griffinwjc@outlook.com" at bounding box center [577, 176] width 465 height 42
click at [273, 274] on div "login griffinwjc@outlook.com Email Password Login ● ● ● ● ● ● ● ● ● ● ● ● ● ● ●…" at bounding box center [577, 292] width 1154 height 462
click at [644, 315] on div "Login" at bounding box center [577, 305] width 426 height 31
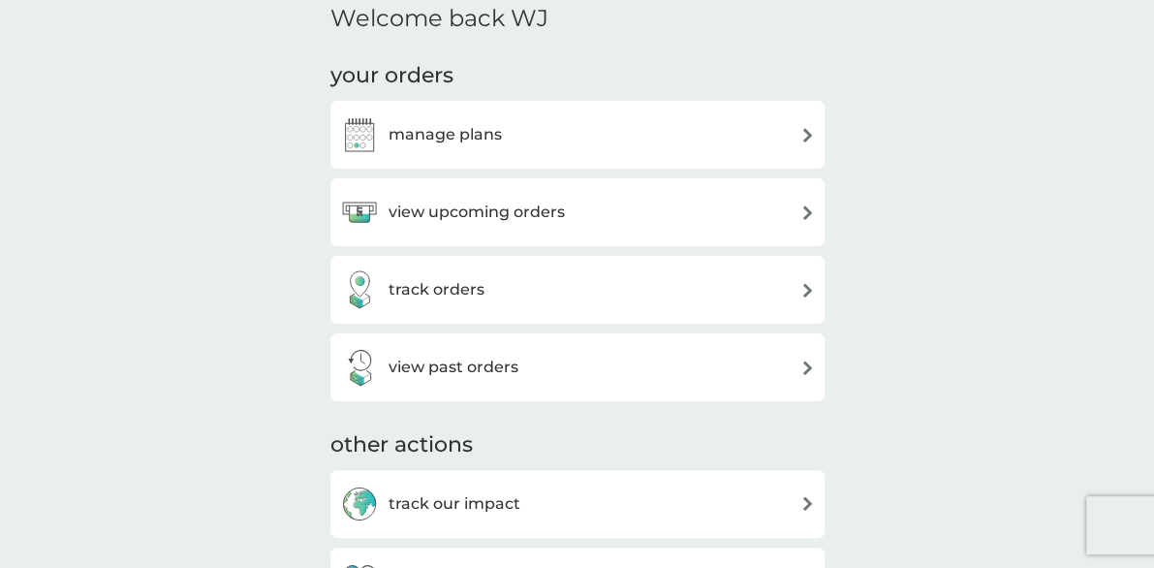
scroll to position [270, 0]
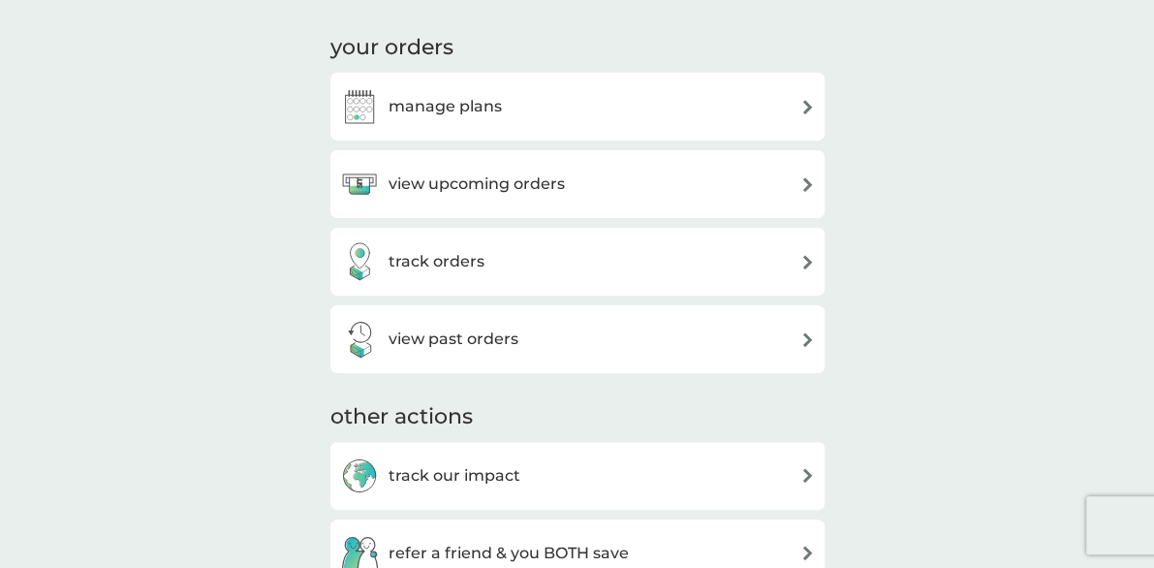
click at [806, 262] on img at bounding box center [807, 262] width 15 height 15
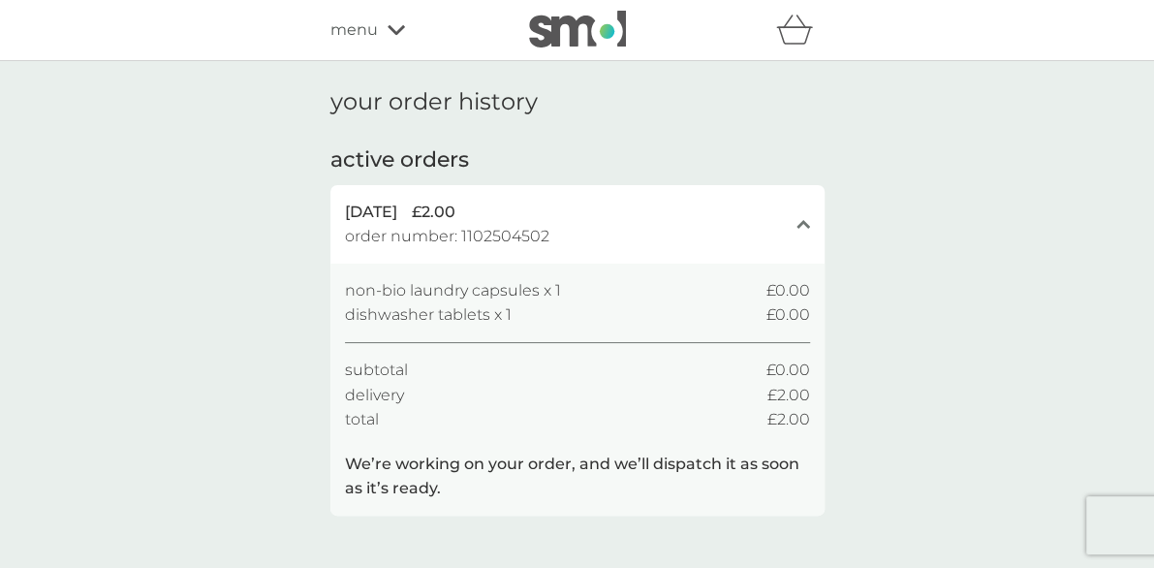
click at [399, 26] on icon at bounding box center [395, 30] width 17 height 12
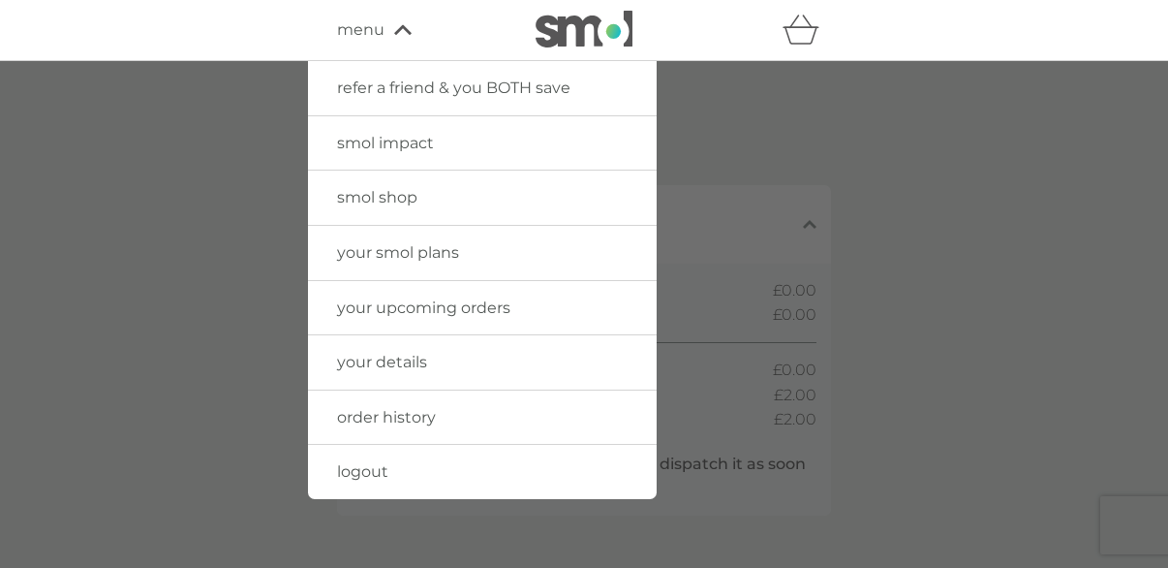
click at [413, 194] on span "smol shop" at bounding box center [377, 197] width 80 height 18
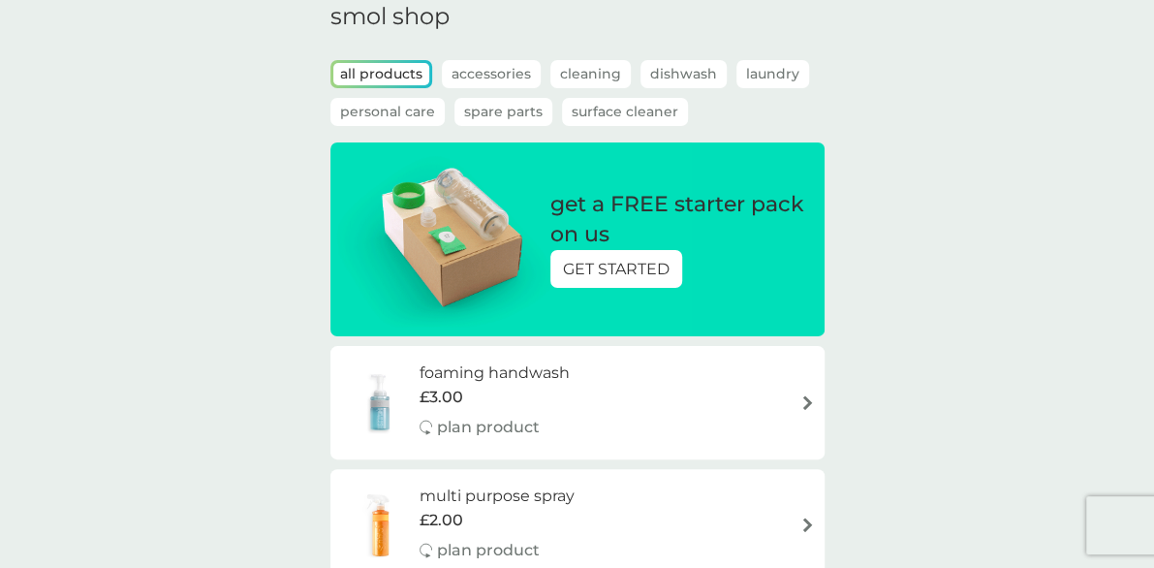
scroll to position [77, 0]
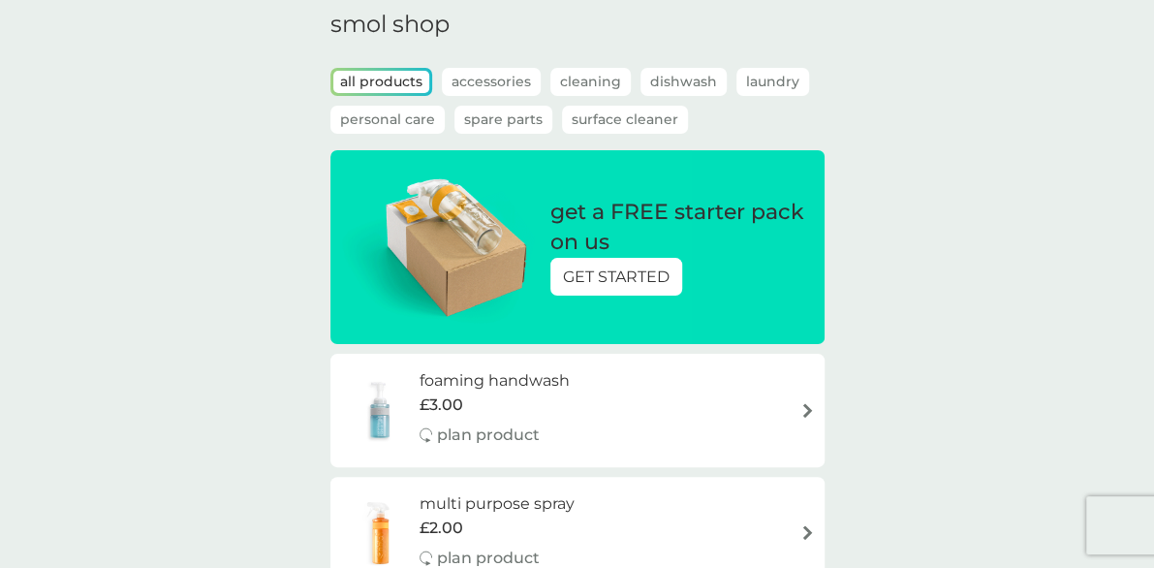
click at [629, 265] on p "GET STARTED" at bounding box center [616, 276] width 107 height 25
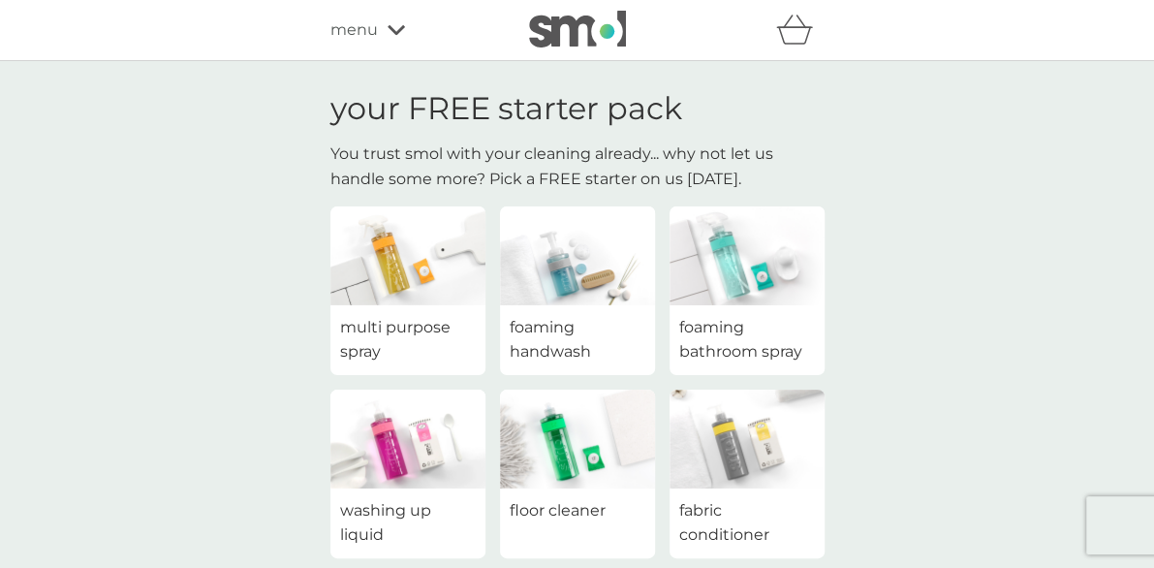
click at [389, 19] on div "menu" at bounding box center [412, 29] width 165 height 25
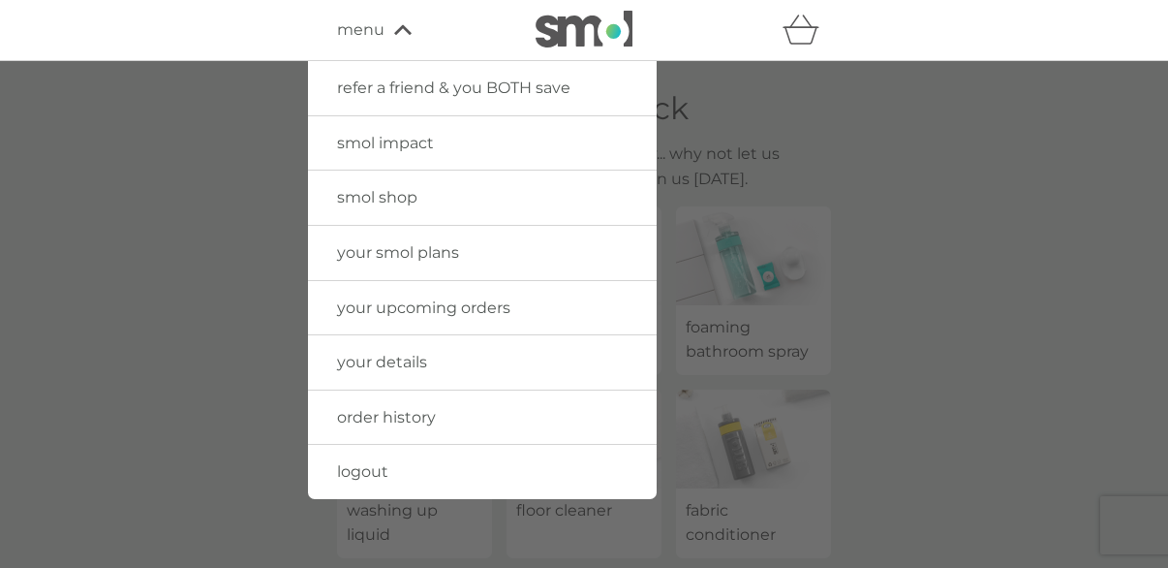
click at [372, 457] on link "logout" at bounding box center [482, 472] width 349 height 54
